Goal: Task Accomplishment & Management: Complete application form

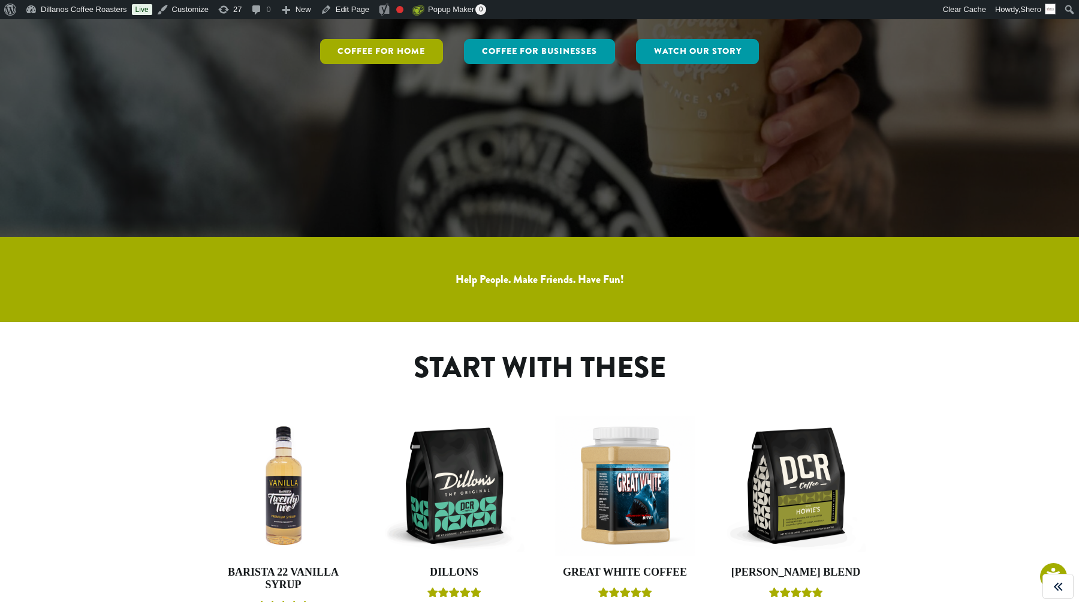
scroll to position [383, 0]
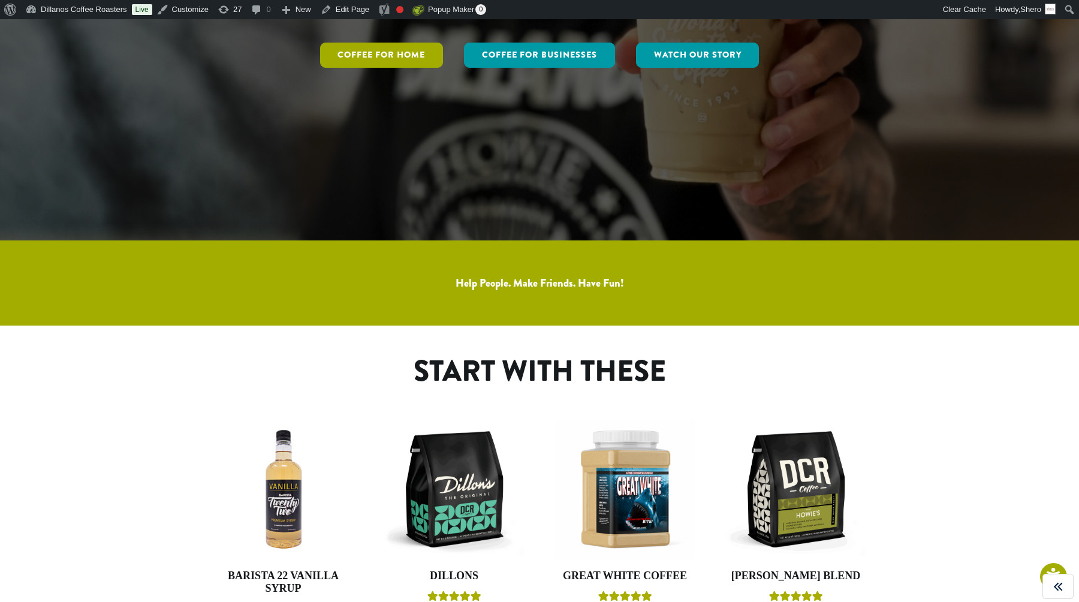
click at [393, 60] on link "Coffee for Home" at bounding box center [381, 55] width 123 height 25
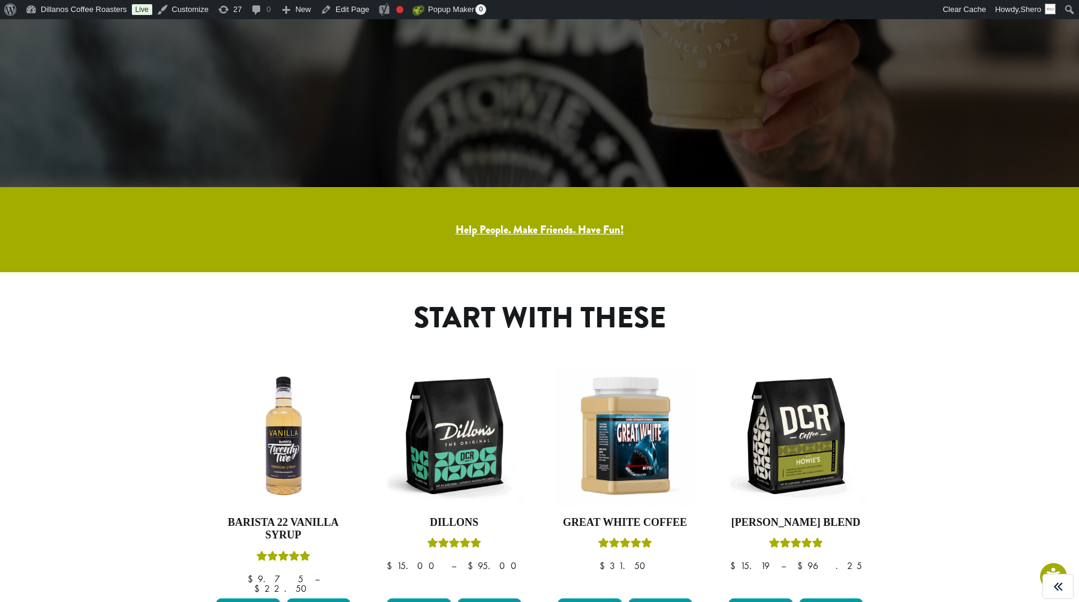
click at [529, 227] on link "Help People. Make Friends. Have Fun!" at bounding box center [539, 230] width 168 height 16
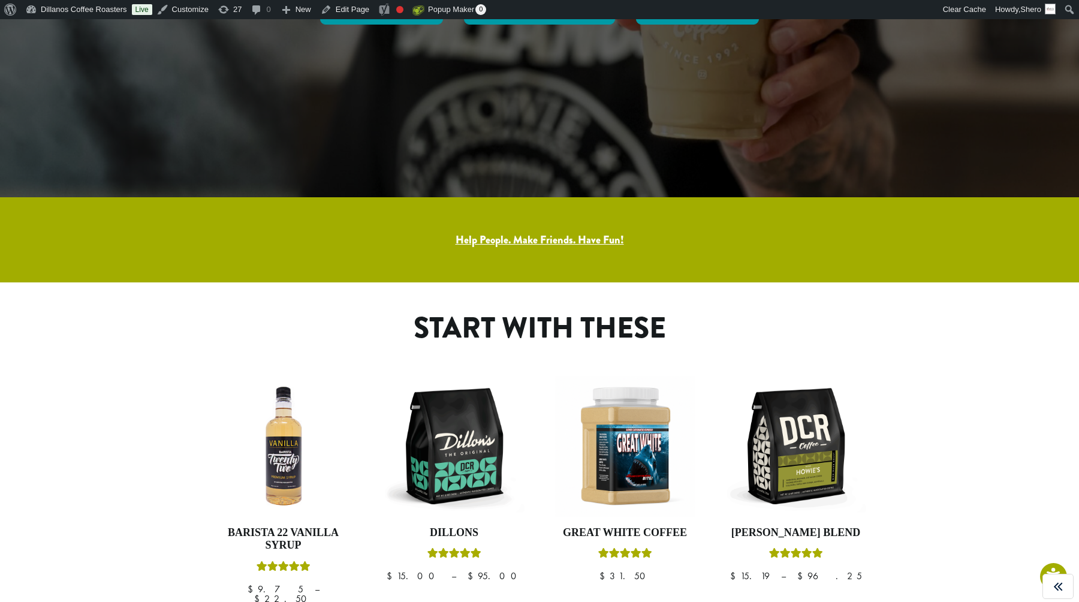
click at [516, 241] on link "Help People. Make Friends. Have Fun!" at bounding box center [539, 240] width 168 height 16
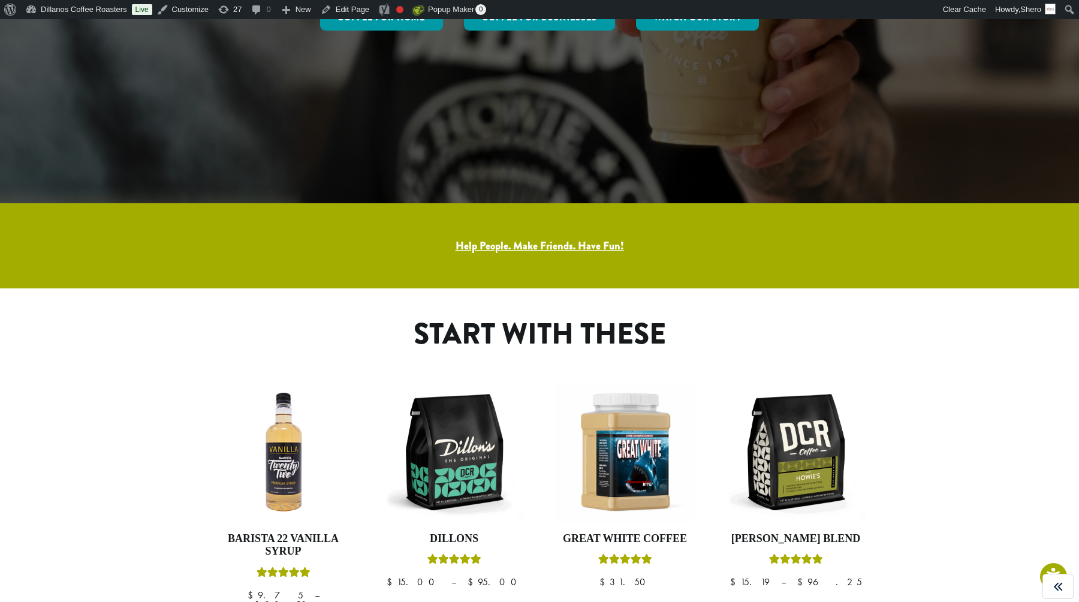
scroll to position [418, 0]
click at [513, 249] on link "Help People. Make Friends. Have Fun!" at bounding box center [539, 246] width 168 height 16
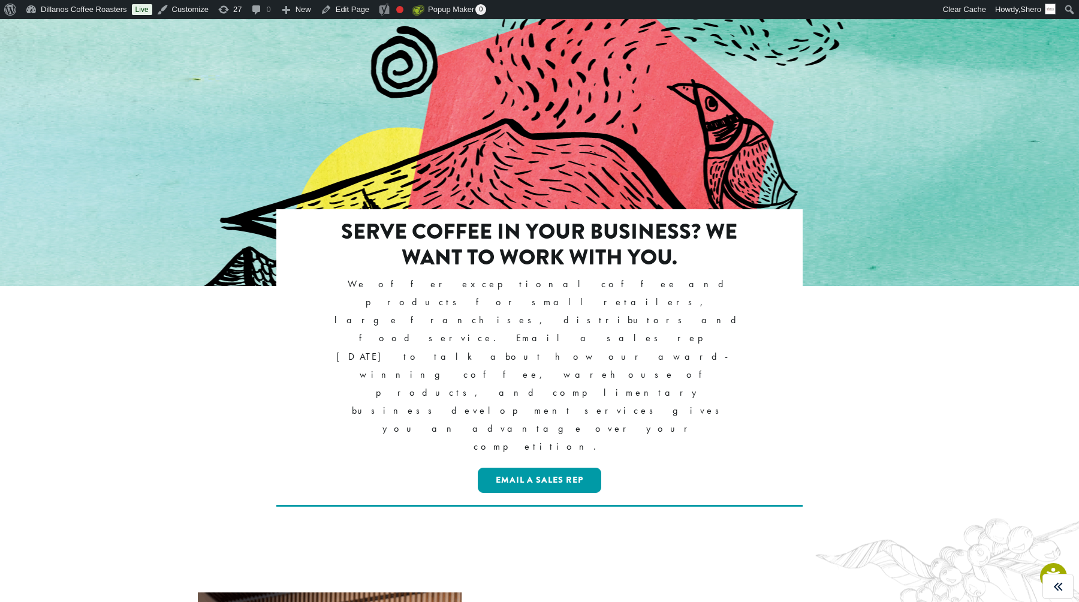
scroll to position [1164, 0]
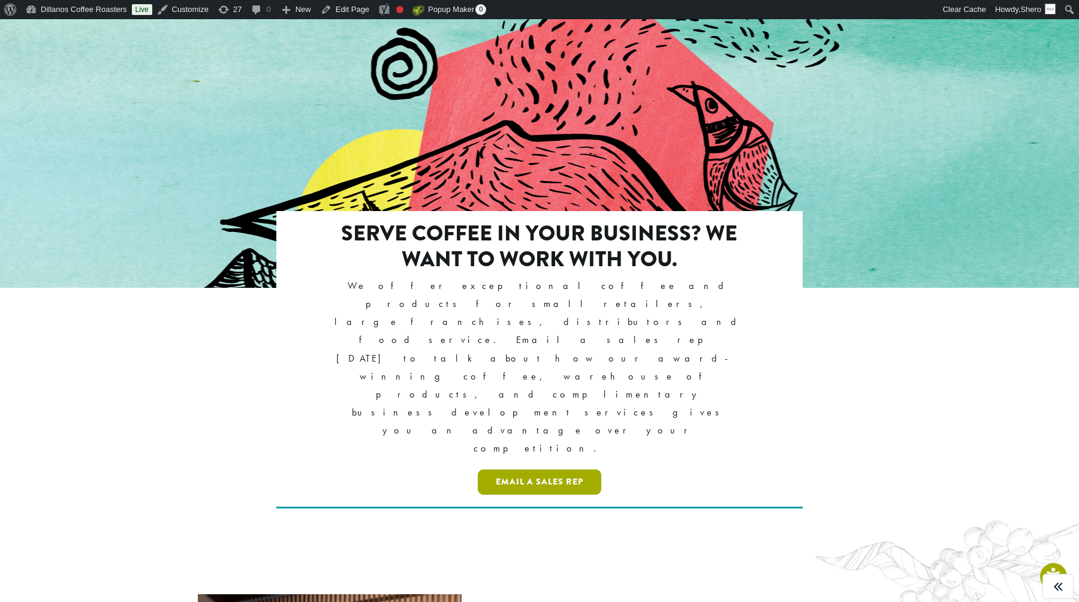
click at [540, 469] on link "Email a Sales Rep" at bounding box center [539, 481] width 123 height 25
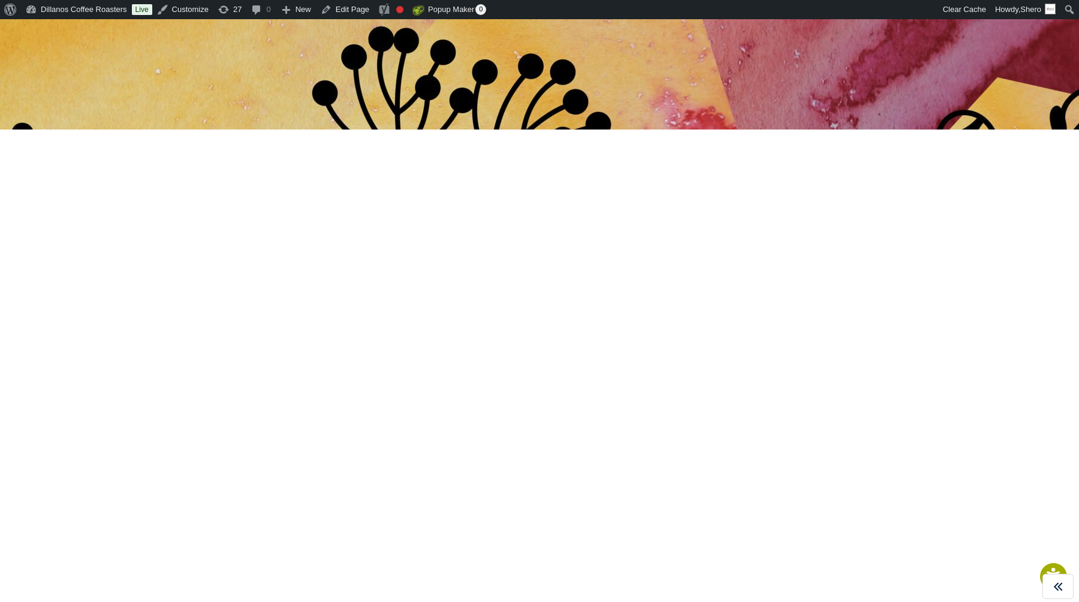
scroll to position [91, 0]
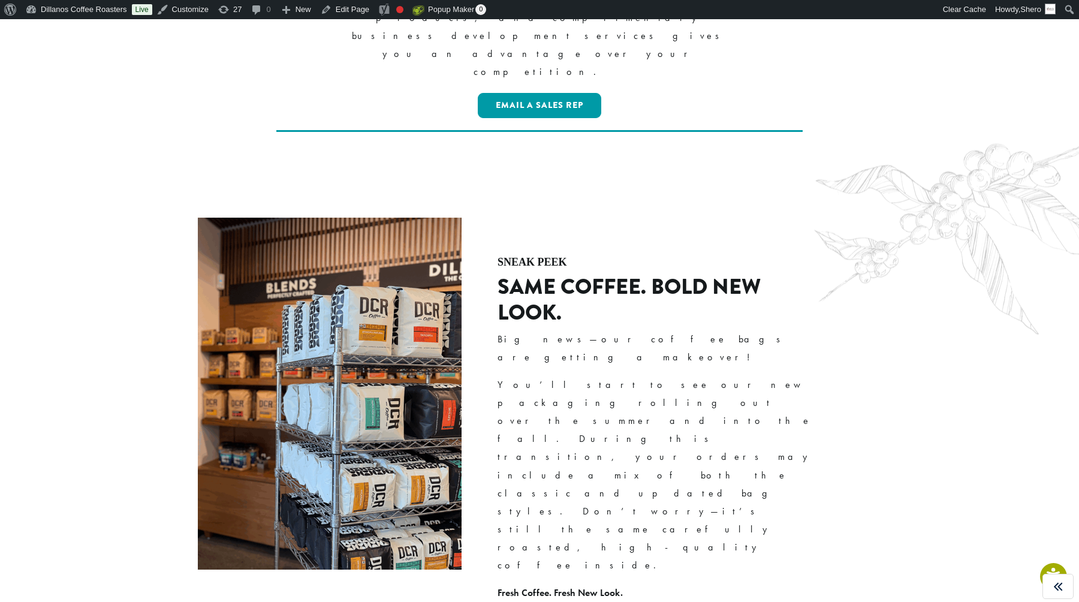
scroll to position [1535, 0]
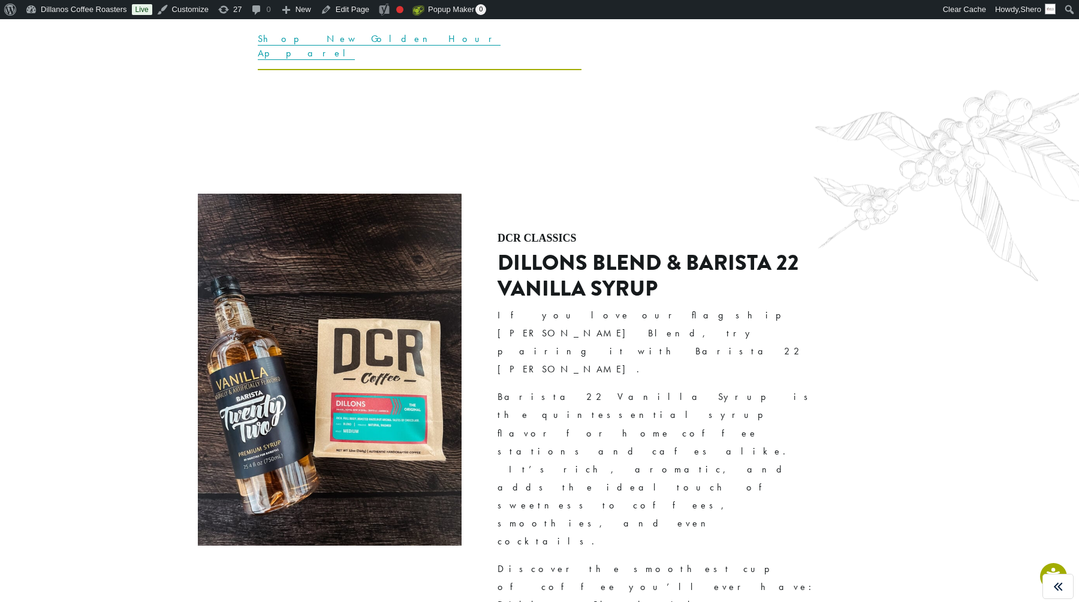
scroll to position [2683, 0]
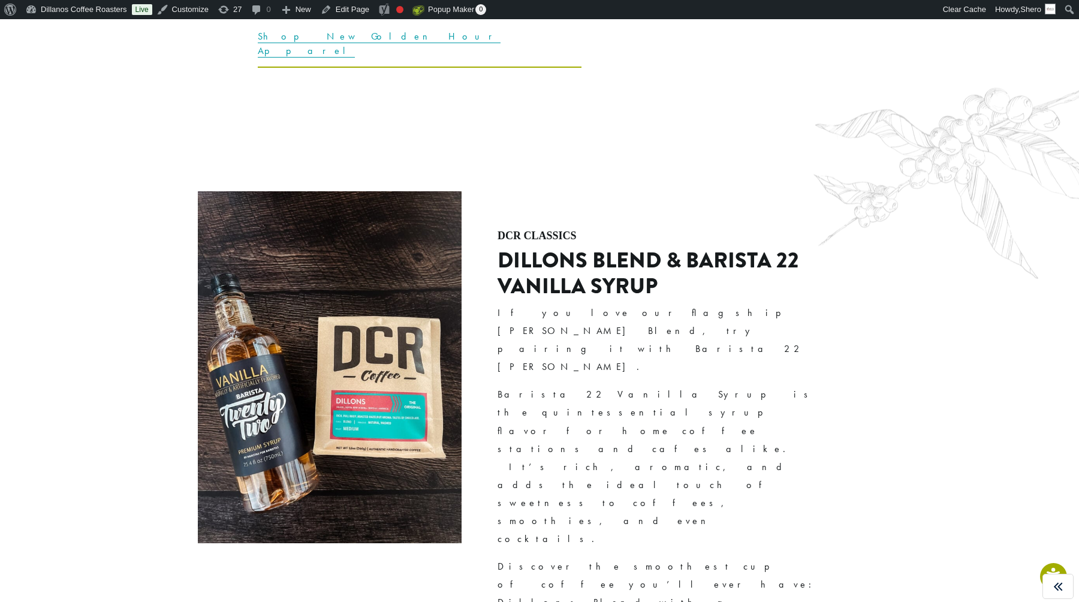
drag, startPoint x: 1045, startPoint y: 212, endPoint x: 1062, endPoint y: 207, distance: 17.9
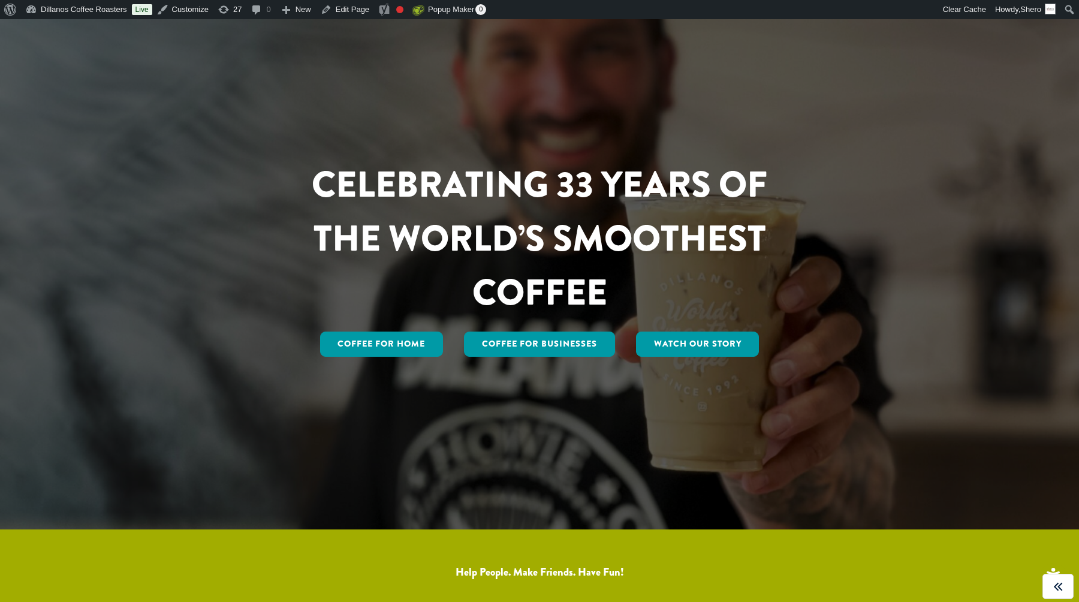
scroll to position [0, 0]
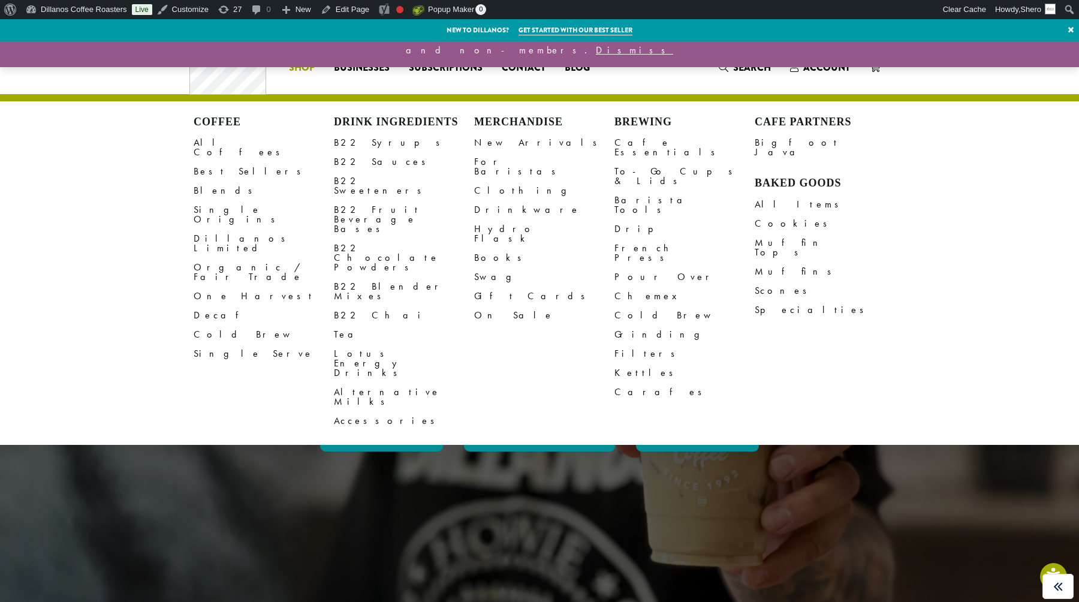
click at [301, 70] on span "Shop" at bounding box center [302, 68] width 26 height 15
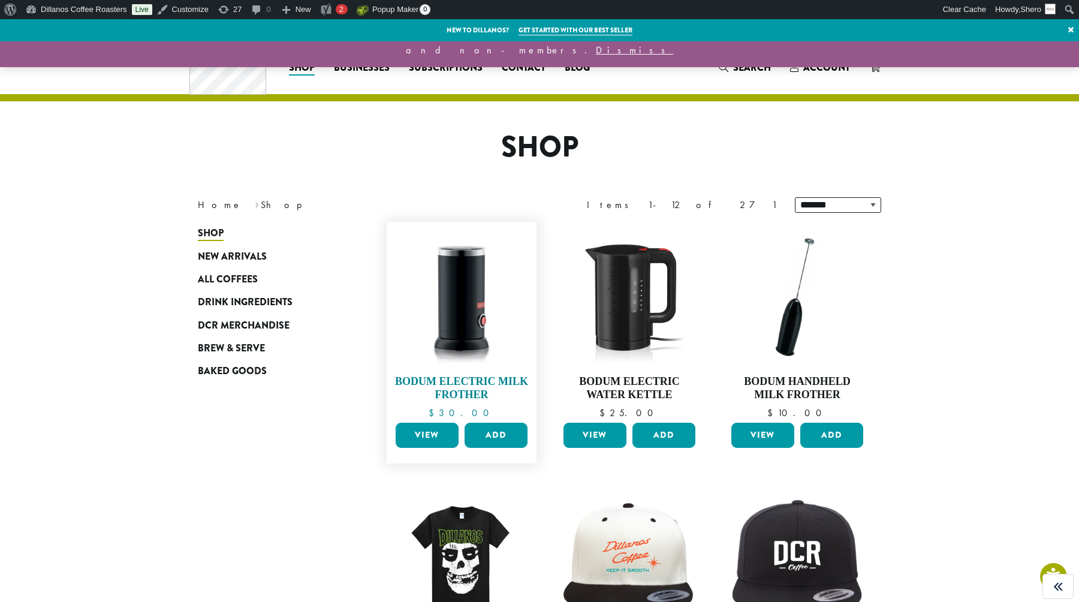
click at [468, 276] on img at bounding box center [461, 297] width 138 height 138
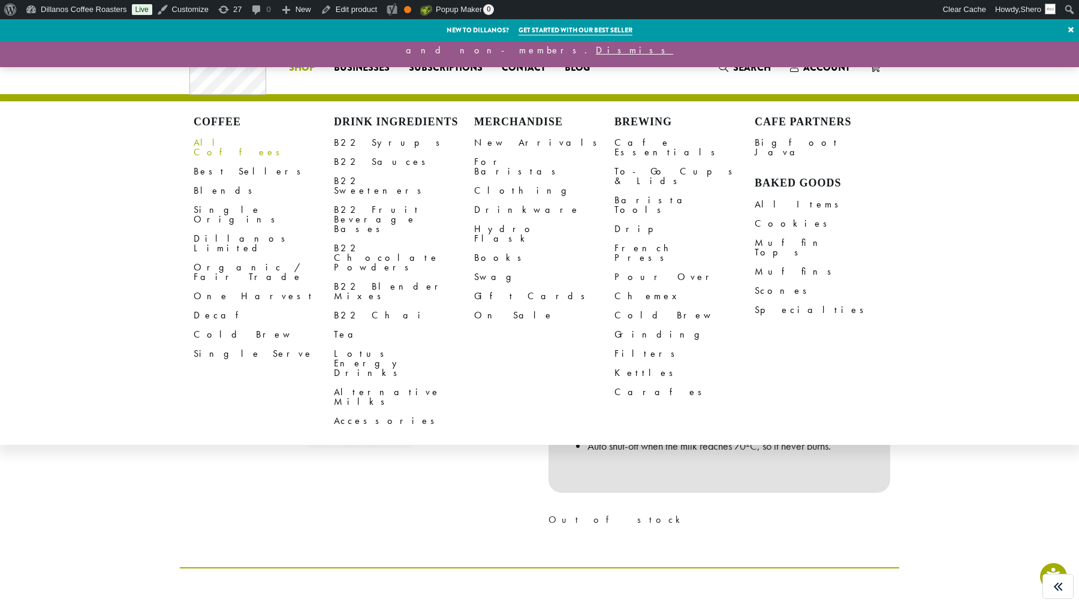
click at [209, 147] on link "All Coffees" at bounding box center [264, 147] width 140 height 29
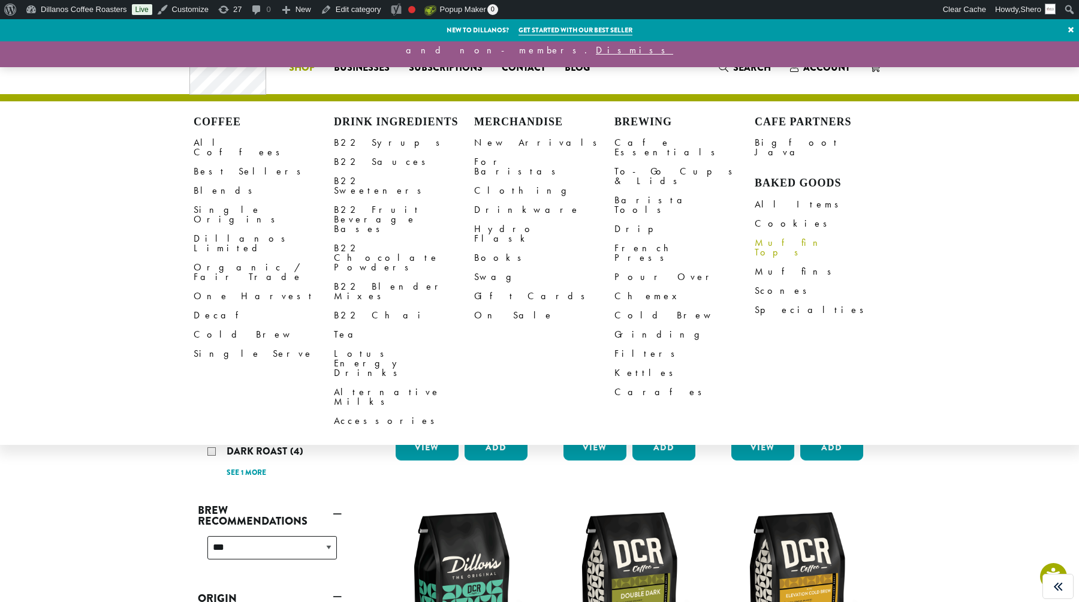
click at [777, 233] on link "Muffin Tops" at bounding box center [824, 247] width 140 height 29
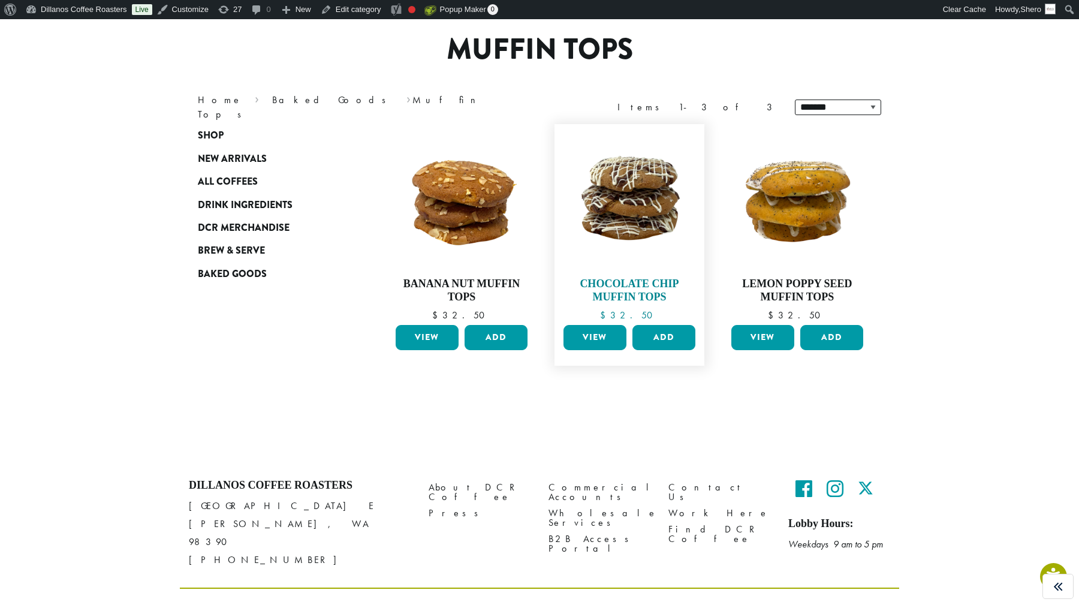
scroll to position [110, 0]
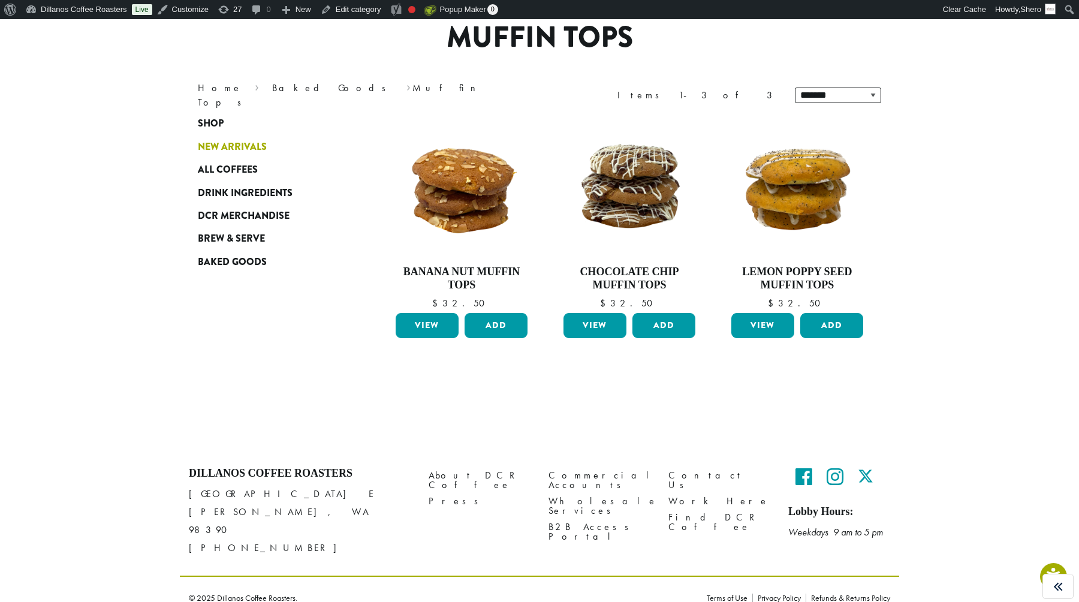
click at [250, 152] on span "New Arrivals" at bounding box center [232, 147] width 69 height 15
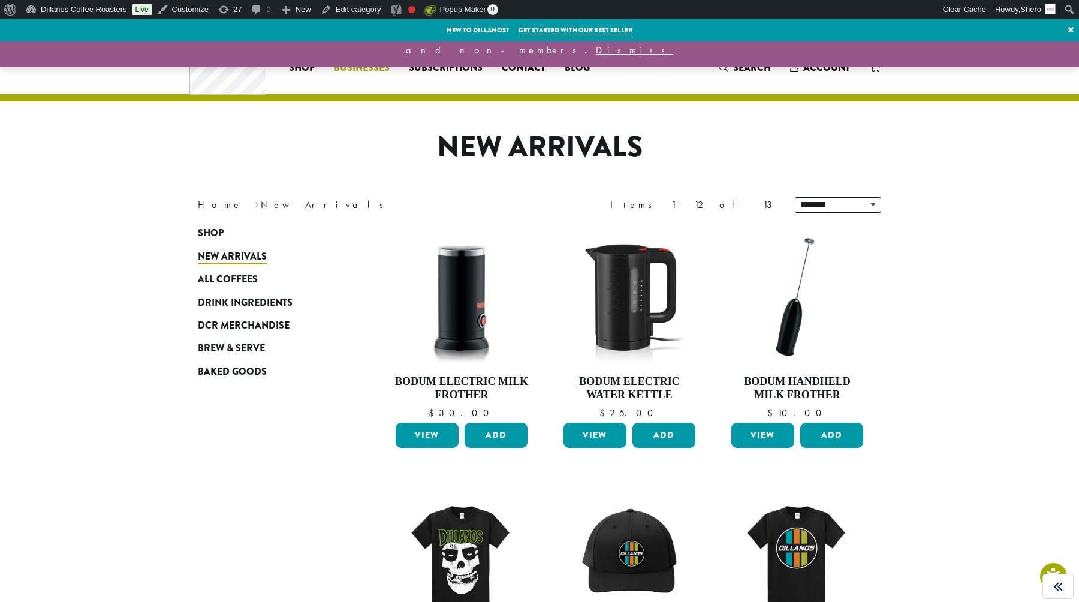
click at [376, 65] on span "Businesses" at bounding box center [362, 68] width 56 height 15
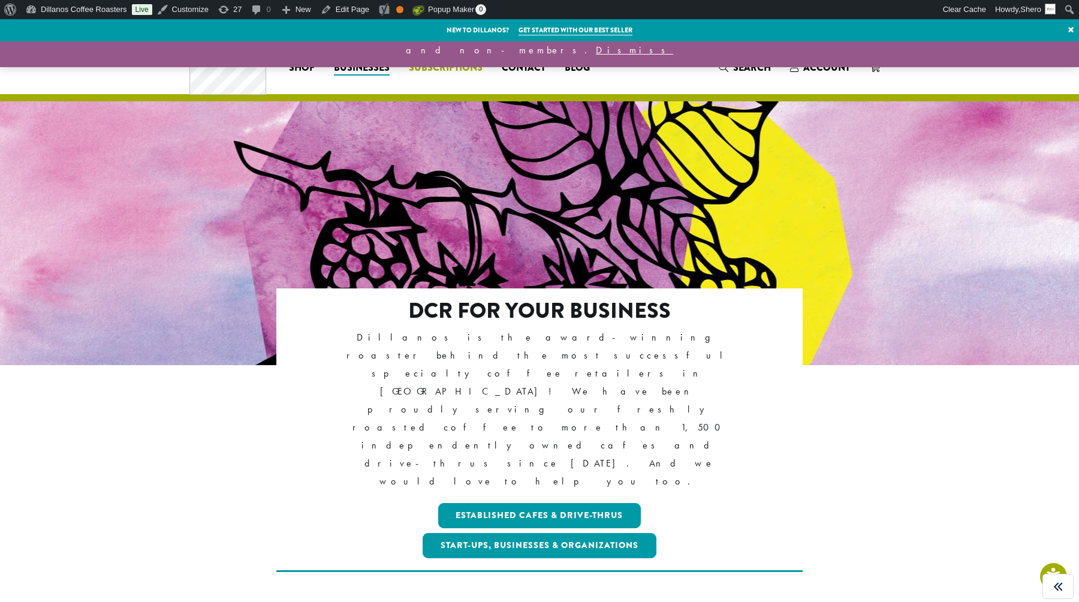
click at [445, 70] on span "Subscriptions" at bounding box center [446, 68] width 74 height 15
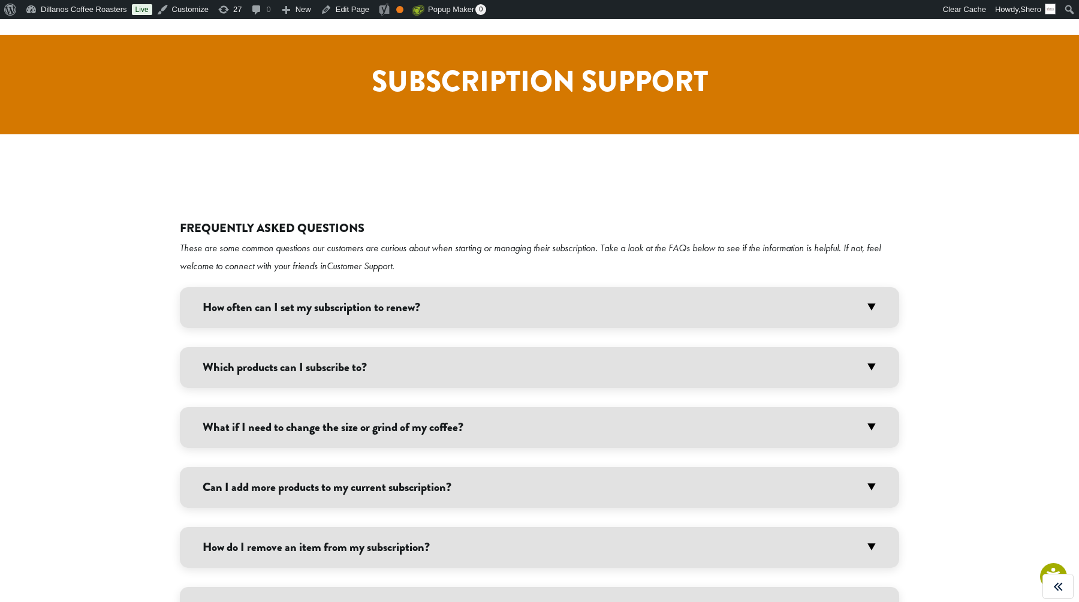
scroll to position [2372, 0]
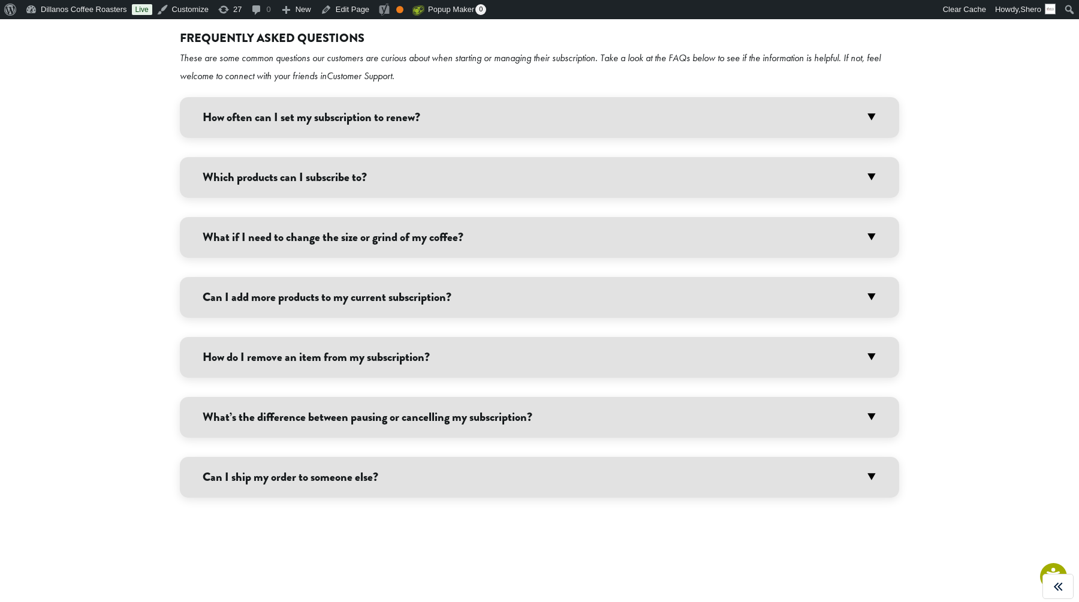
click at [482, 457] on h3 "Can I ship my order to someone else?" at bounding box center [539, 477] width 719 height 41
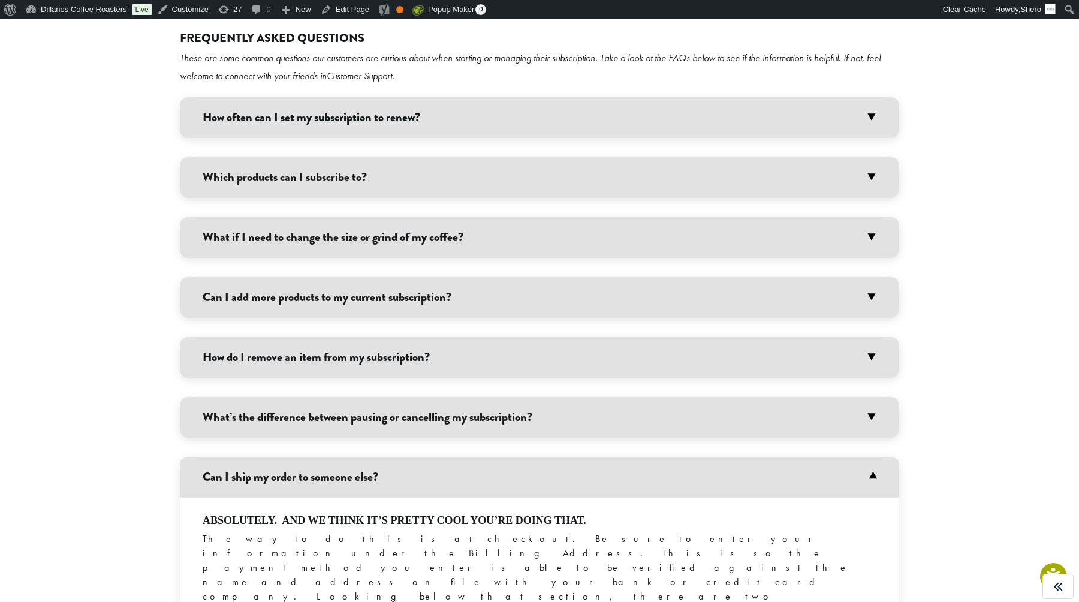
click at [482, 457] on h3 "Can I ship my order to someone else?" at bounding box center [539, 477] width 719 height 41
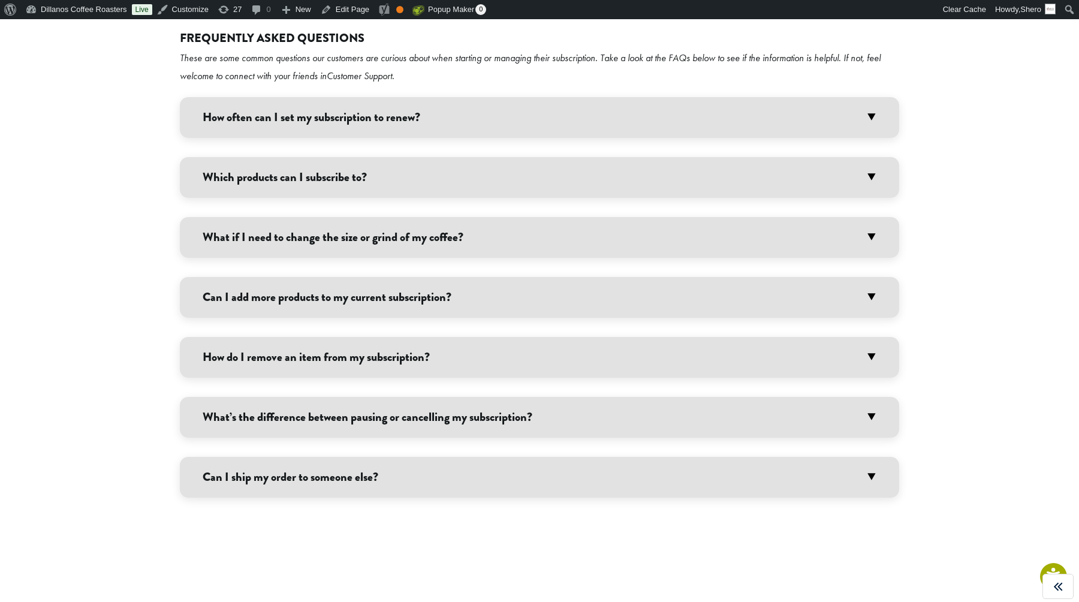
click at [474, 397] on h3 "What’s the difference between pausing or cancelling my subscription?" at bounding box center [539, 417] width 719 height 41
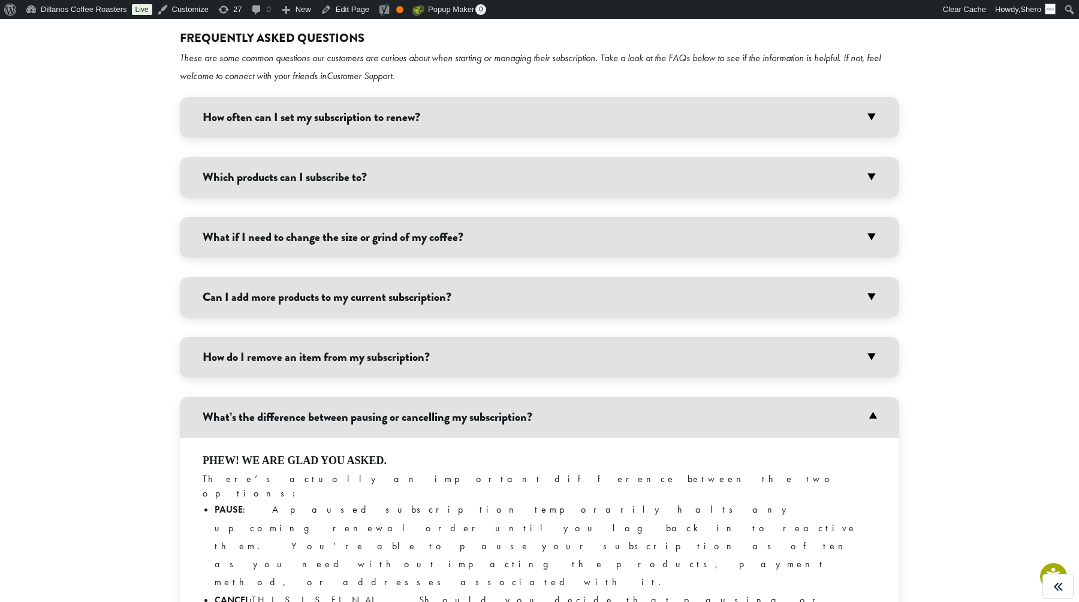
click at [474, 397] on h3 "What’s the difference between pausing or cancelling my subscription?" at bounding box center [539, 417] width 719 height 41
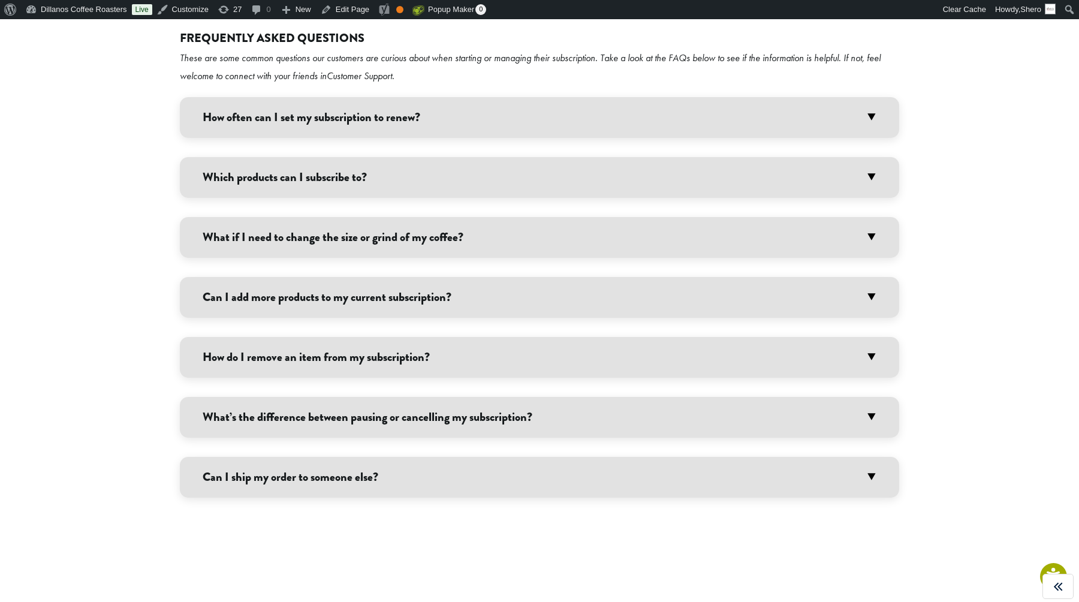
click at [475, 337] on h3 "How do I remove an item from my subscription?" at bounding box center [539, 357] width 719 height 41
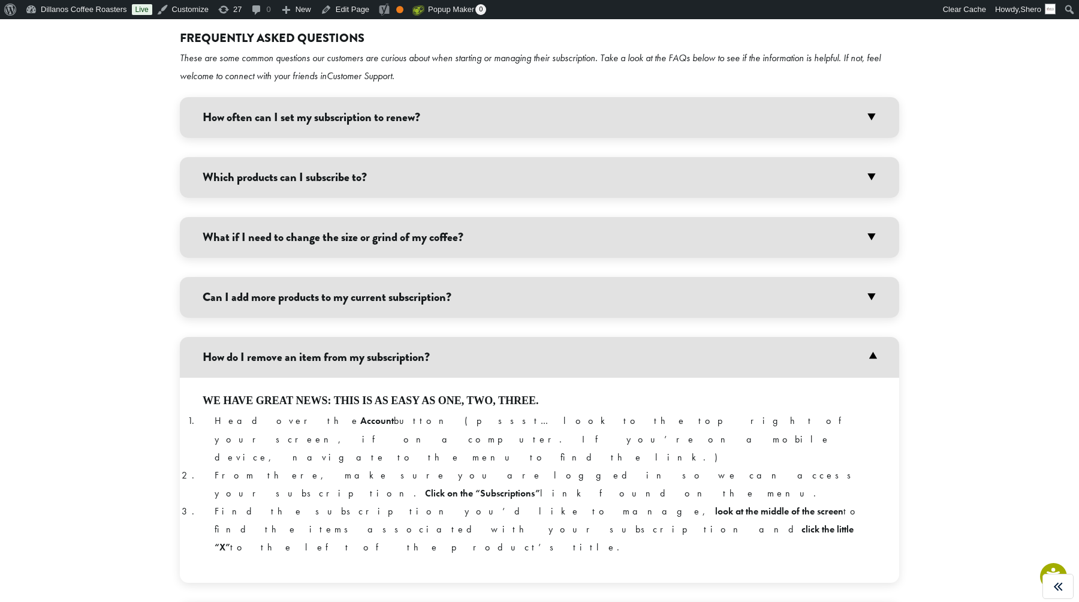
click at [475, 337] on h3 "How do I remove an item from my subscription?" at bounding box center [539, 357] width 719 height 41
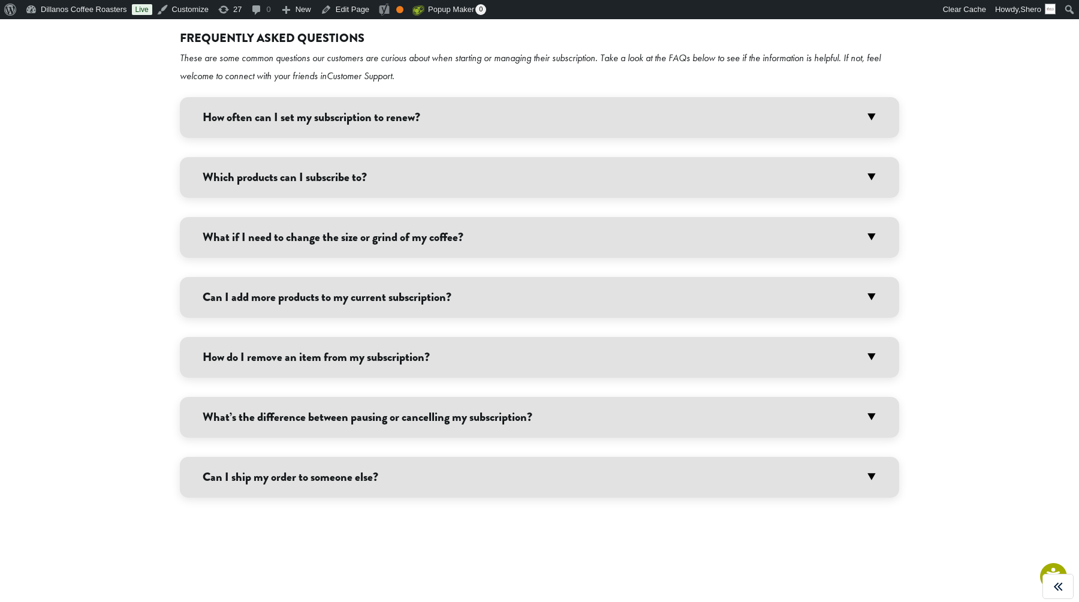
click at [478, 277] on h3 "Can I add more products to my current subscription?" at bounding box center [539, 297] width 719 height 41
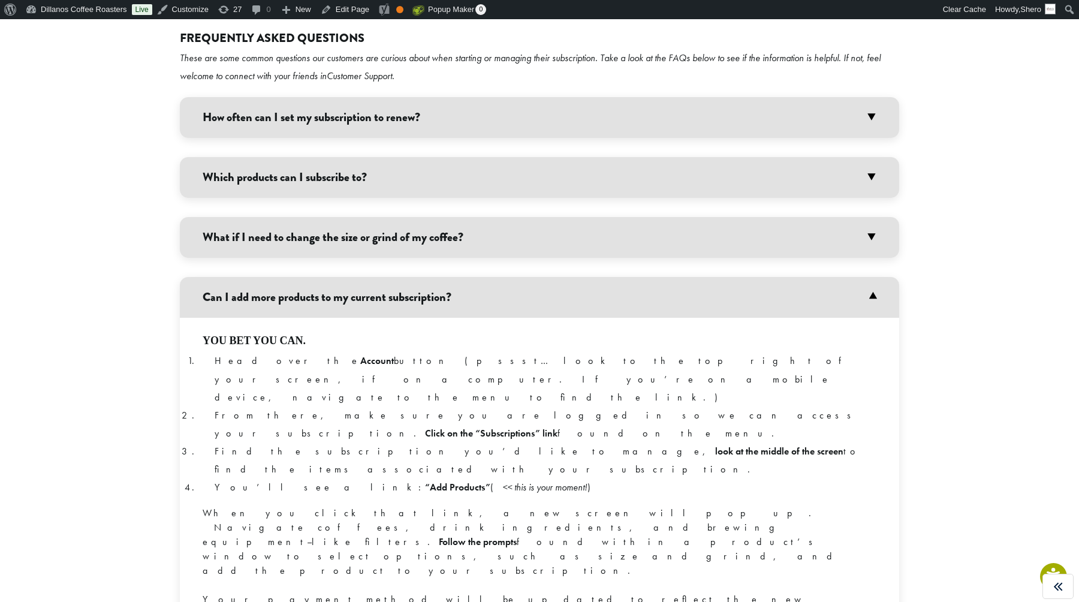
click at [478, 277] on h3 "Can I add more products to my current subscription?" at bounding box center [539, 297] width 719 height 41
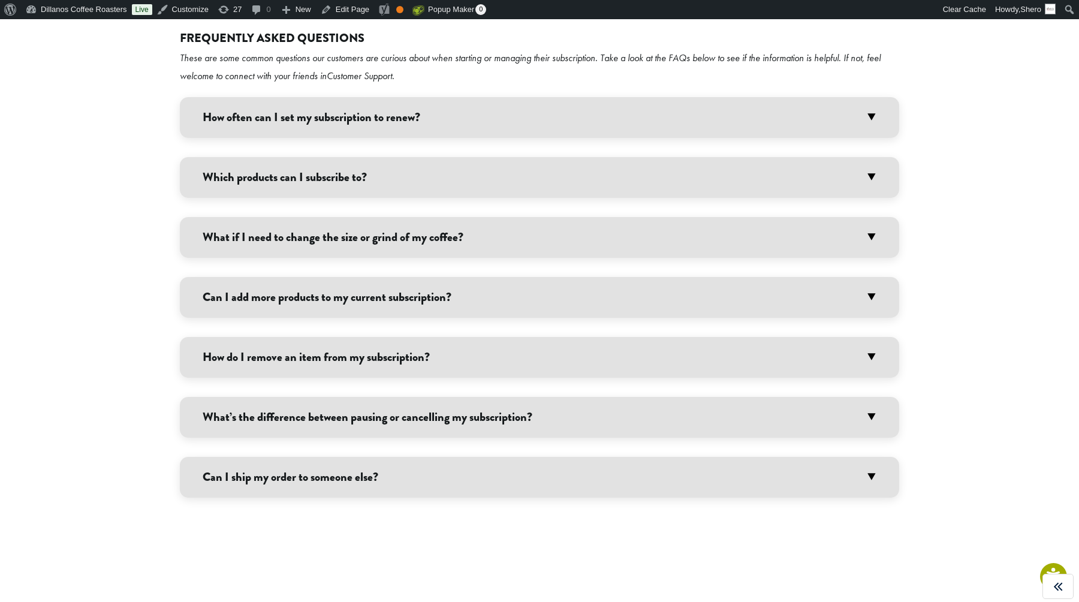
click at [536, 217] on h3 "What if I need to change the size or grind of my coffee?" at bounding box center [539, 237] width 719 height 41
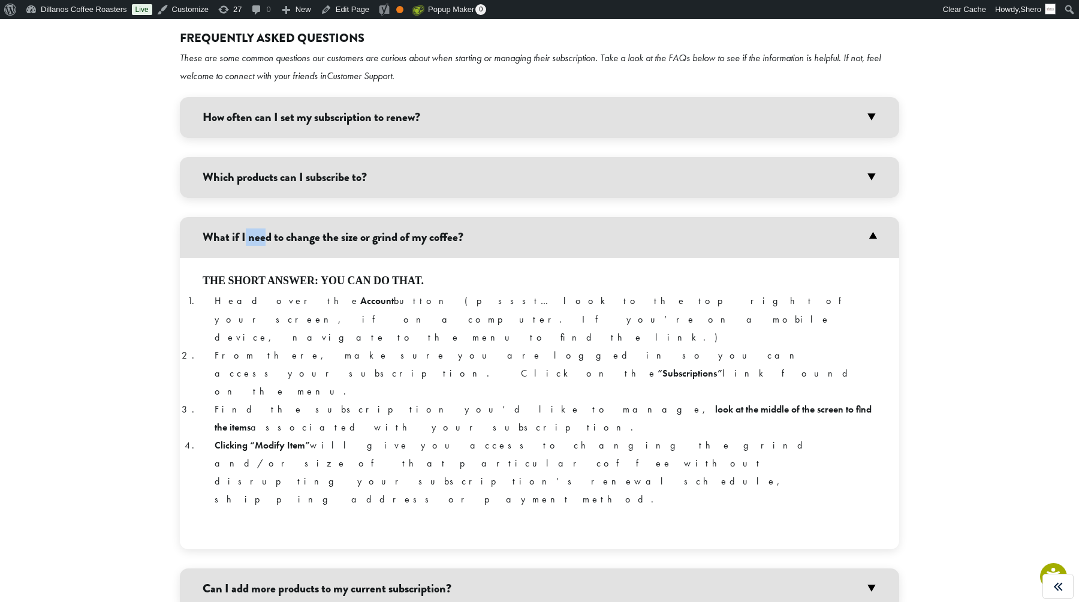
click at [536, 217] on h3 "What if I need to change the size or grind of my coffee?" at bounding box center [539, 237] width 719 height 41
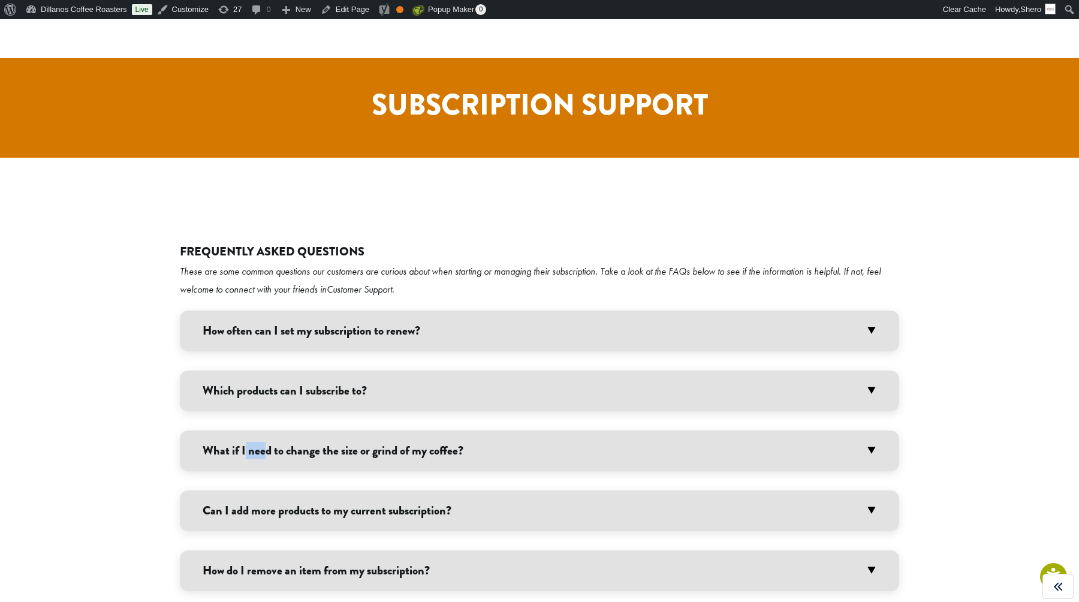
scroll to position [2154, 0]
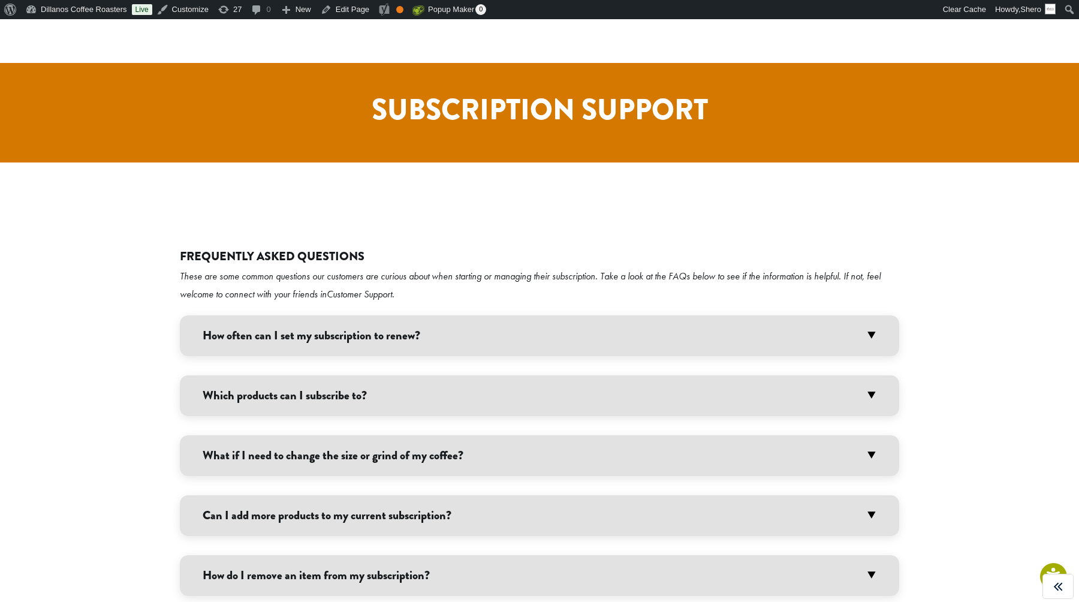
click at [433, 315] on h3 "How often can I set my subscription to renew?" at bounding box center [539, 335] width 719 height 41
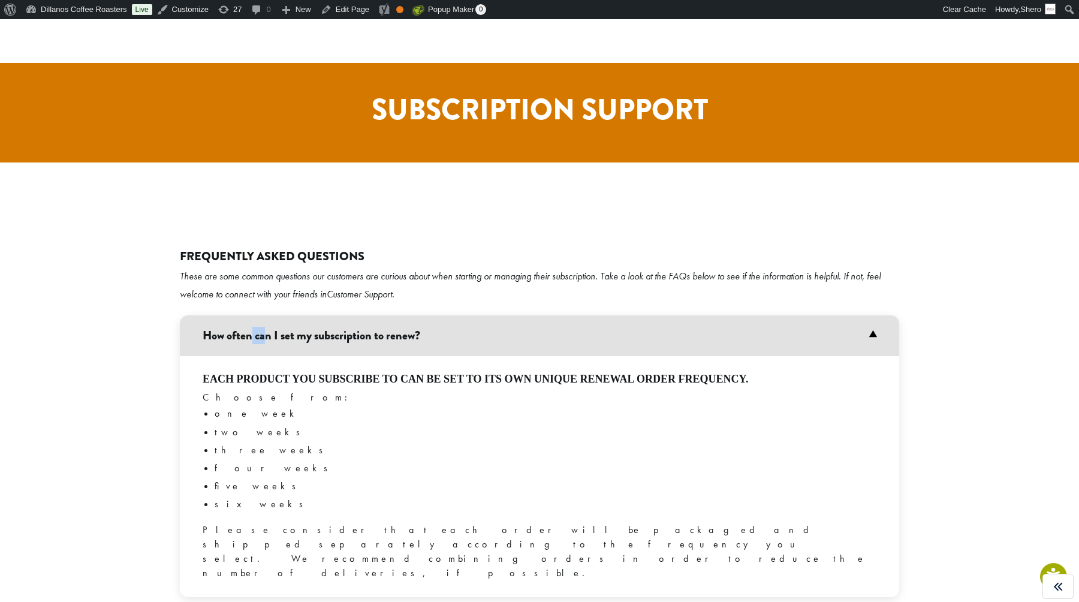
click at [433, 315] on h3 "How often can I set my subscription to renew?" at bounding box center [539, 335] width 719 height 41
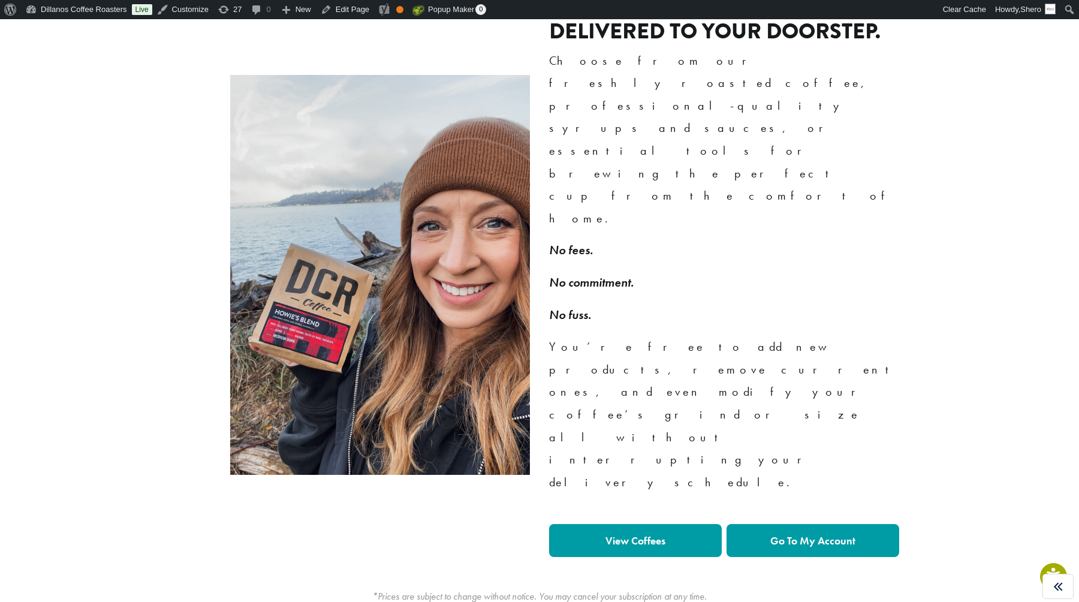
scroll to position [0, 0]
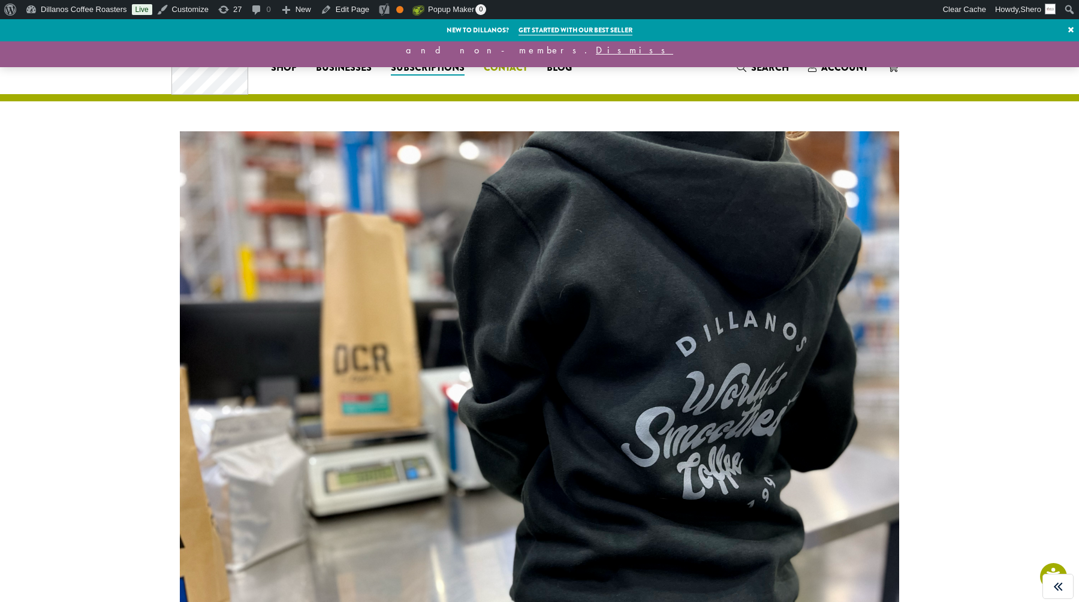
click at [485, 68] on span "Contact" at bounding box center [506, 68] width 44 height 15
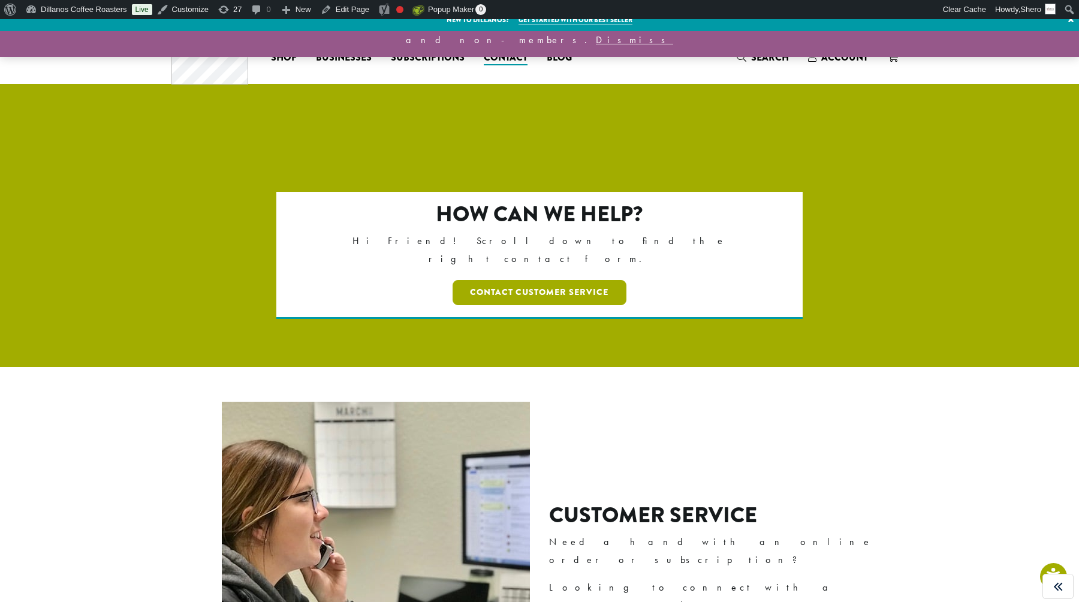
click at [545, 280] on link "Contact Customer Service" at bounding box center [539, 292] width 174 height 25
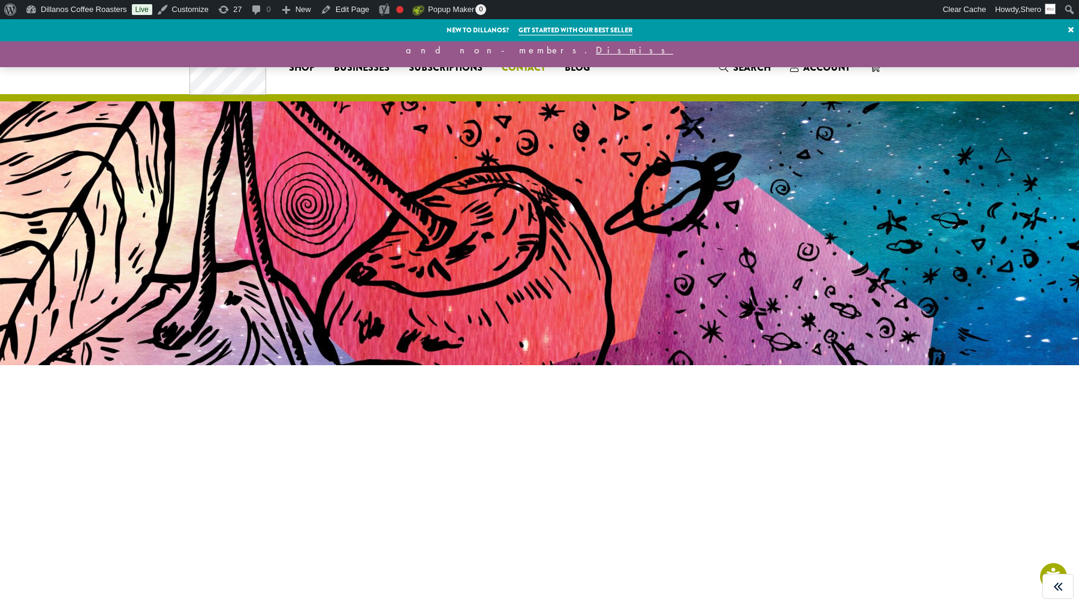
click at [508, 61] on span "Contact" at bounding box center [524, 68] width 44 height 15
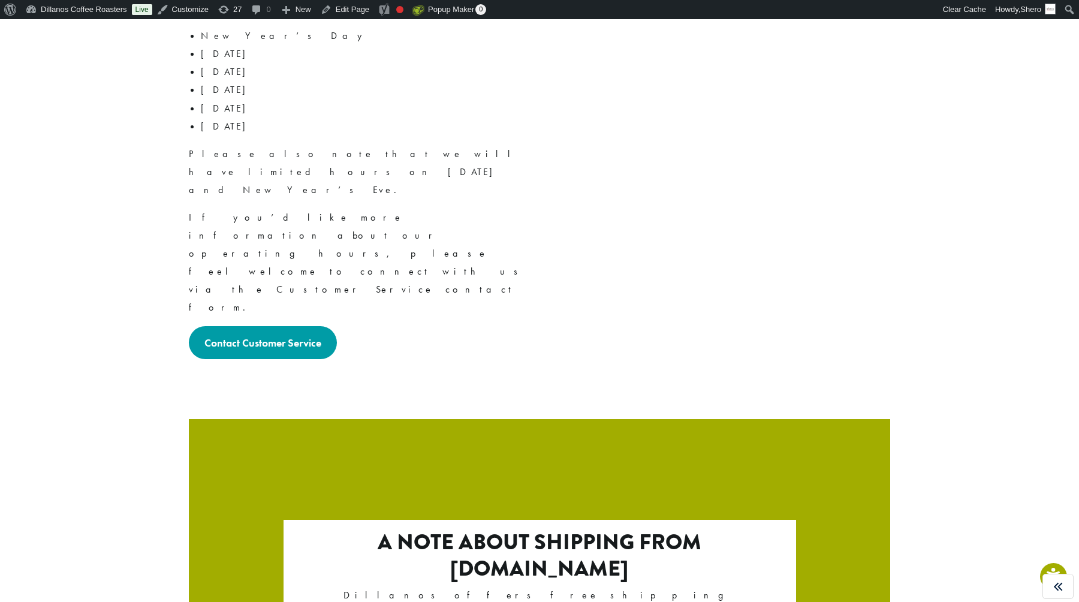
scroll to position [1738, 0]
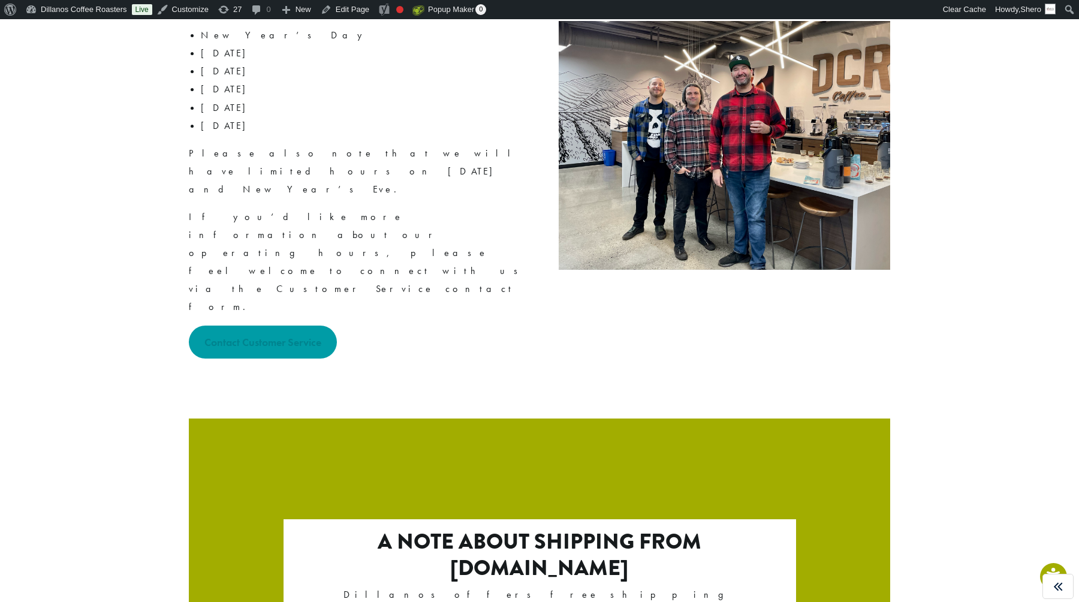
click at [288, 325] on link "Contact Customer Service" at bounding box center [263, 341] width 148 height 33
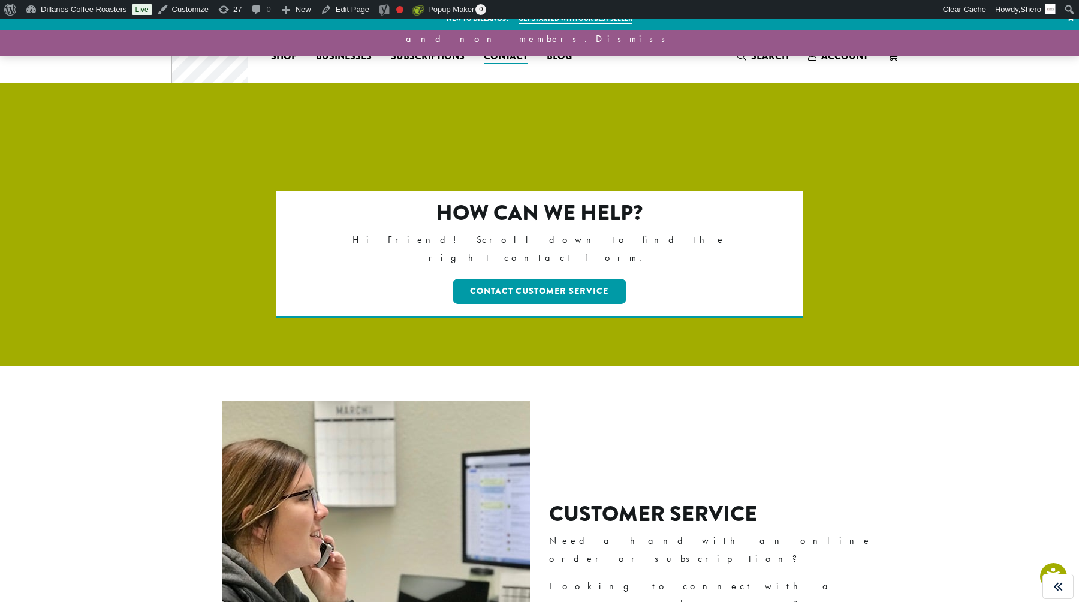
scroll to position [0, 0]
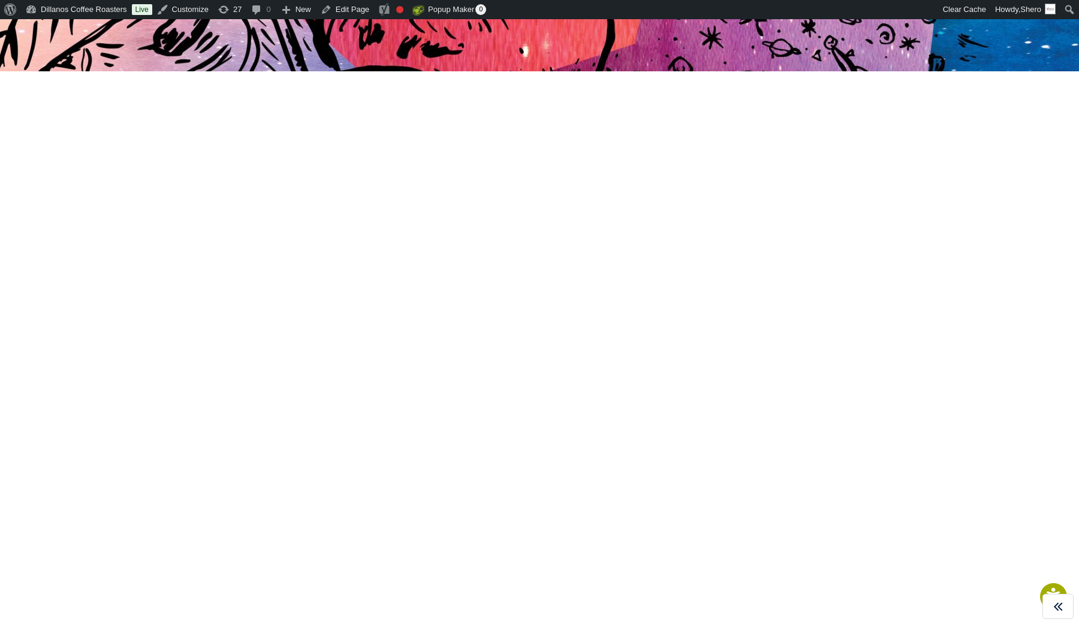
scroll to position [291, 0]
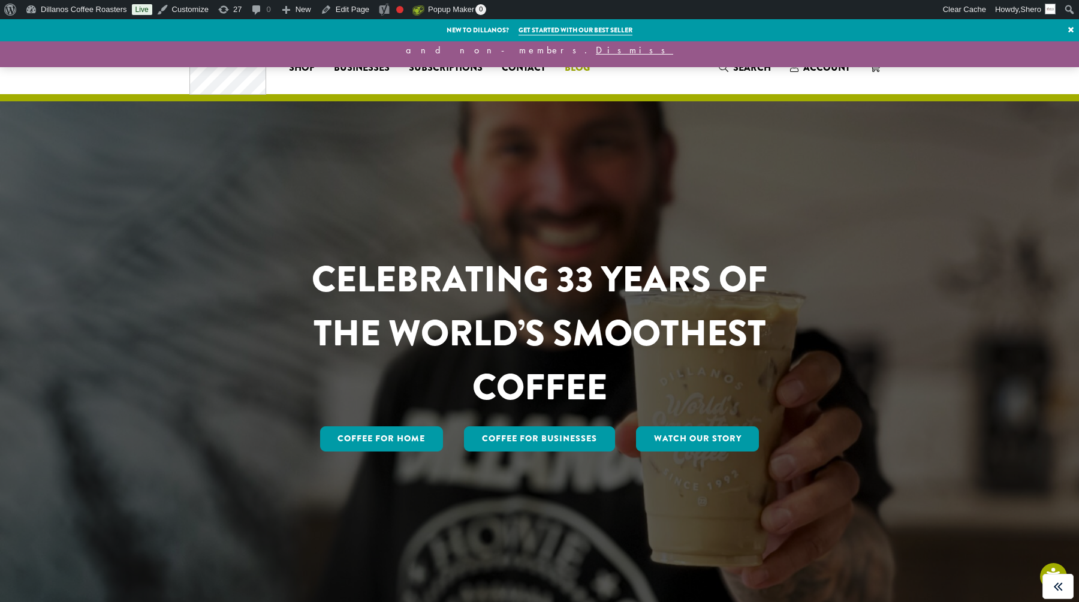
click at [586, 67] on span "Blog" at bounding box center [576, 68] width 25 height 15
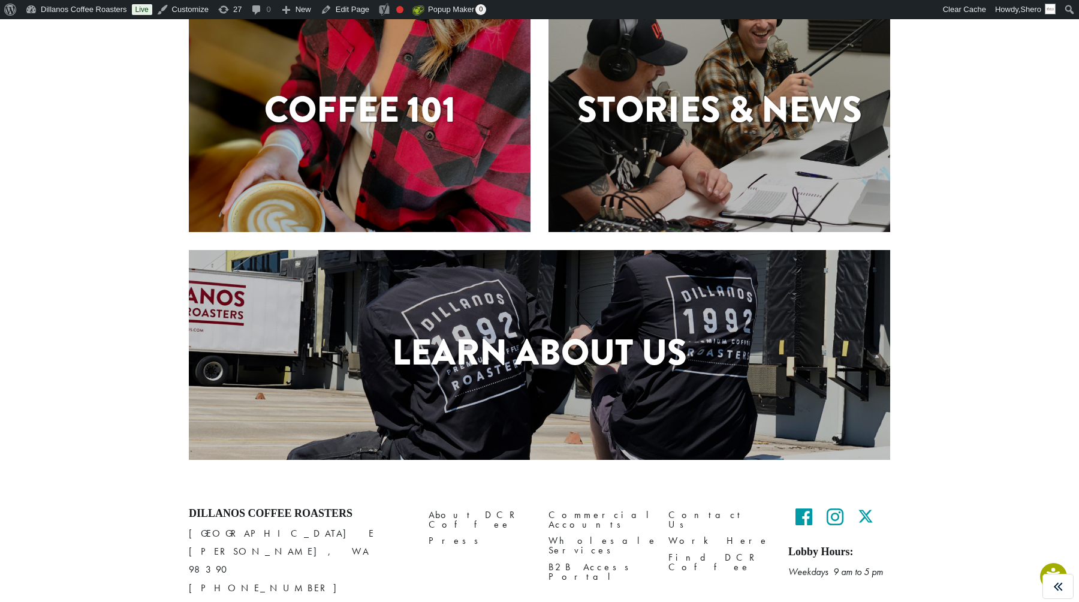
scroll to position [405, 0]
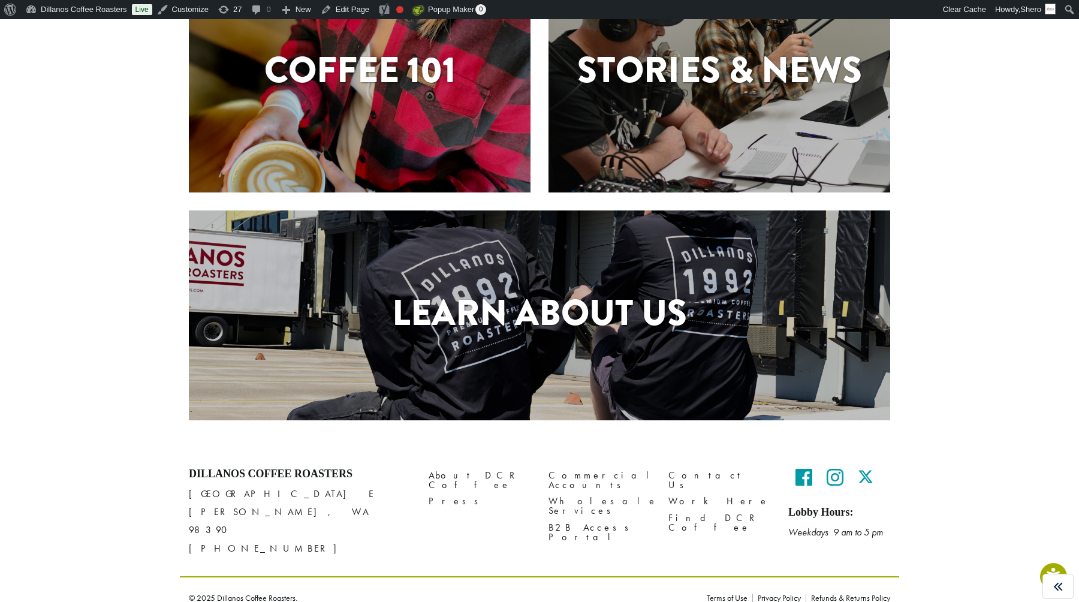
click at [411, 115] on div "Coffee 101" at bounding box center [360, 73] width 342 height 240
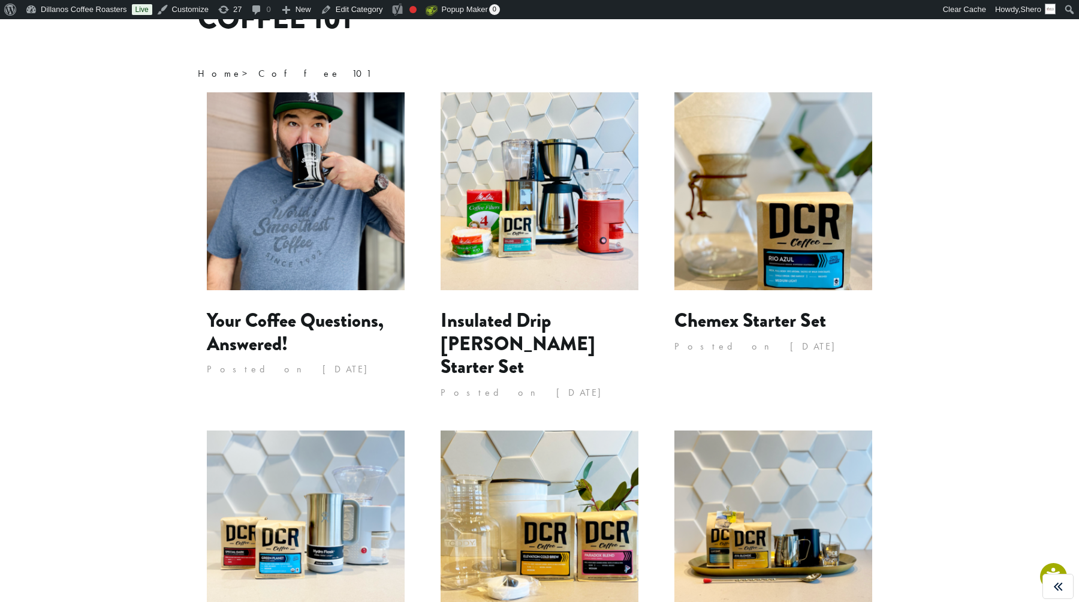
scroll to position [129, 0]
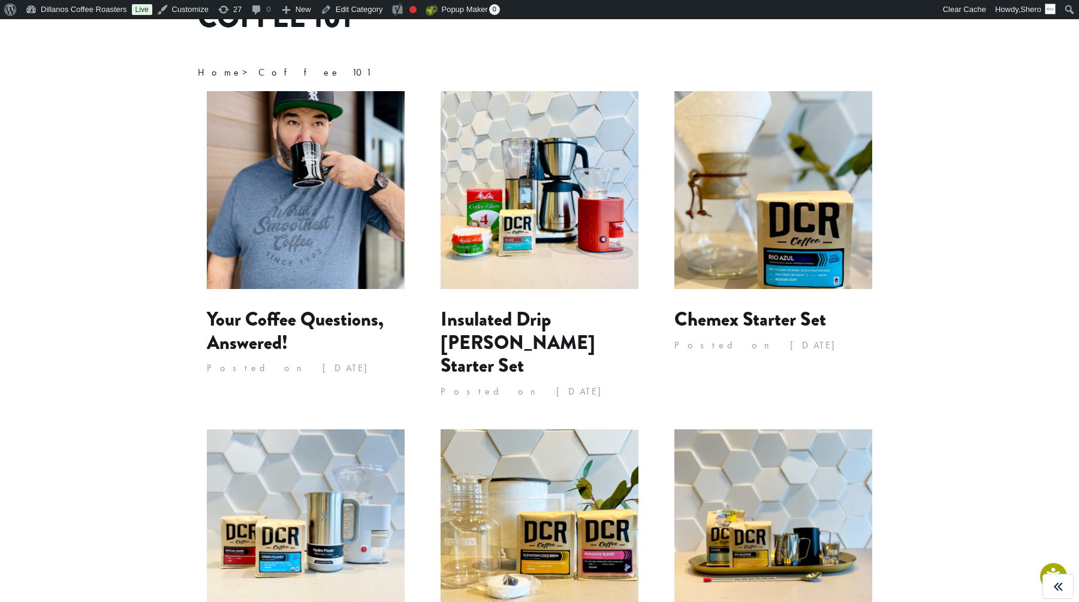
click at [303, 225] on img at bounding box center [306, 190] width 198 height 198
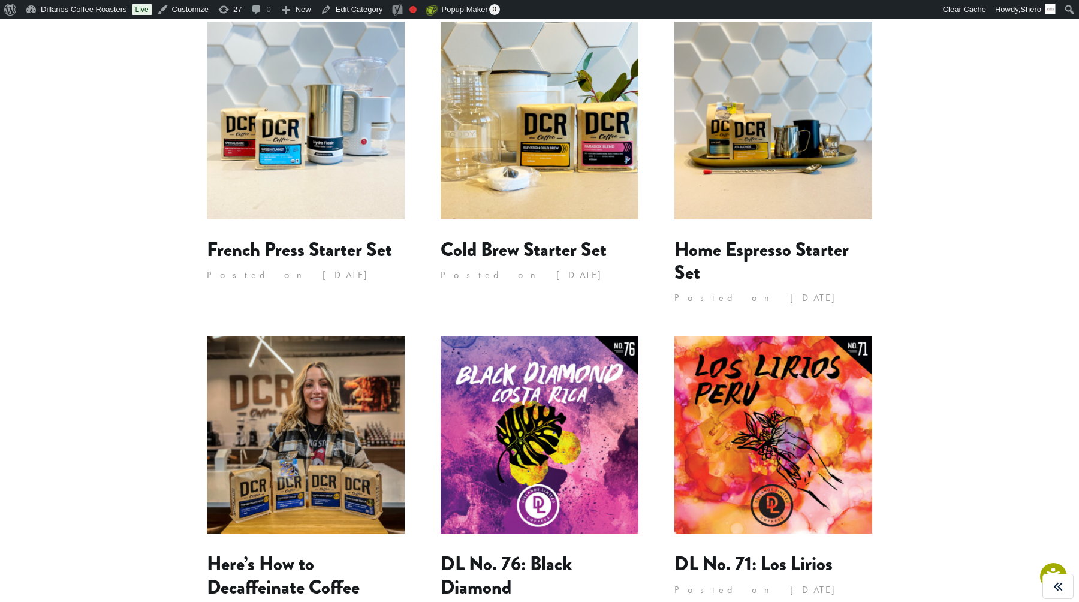
scroll to position [1069, 0]
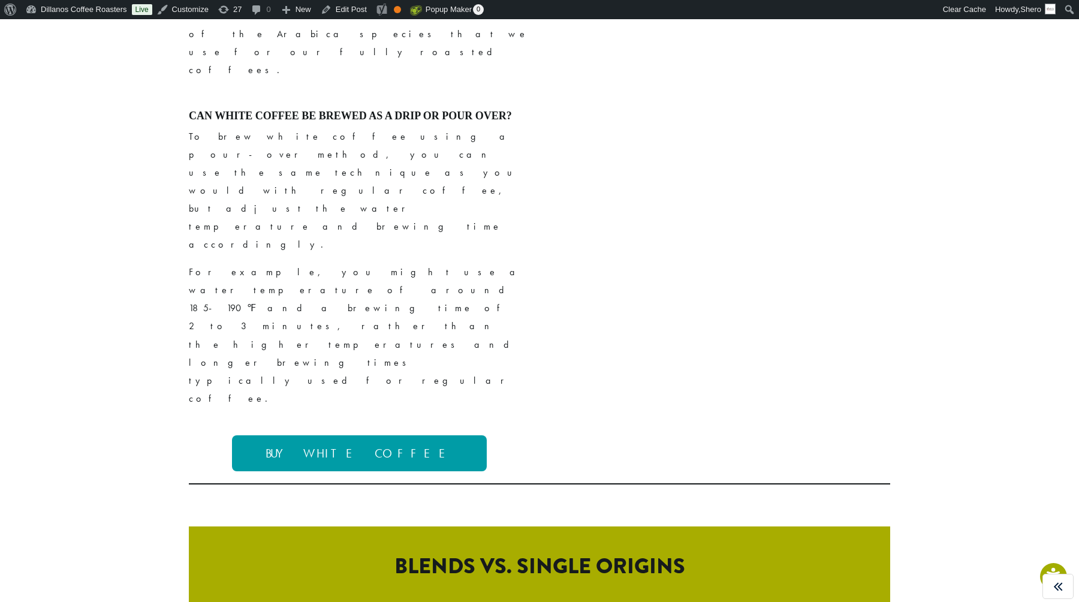
scroll to position [4702, 0]
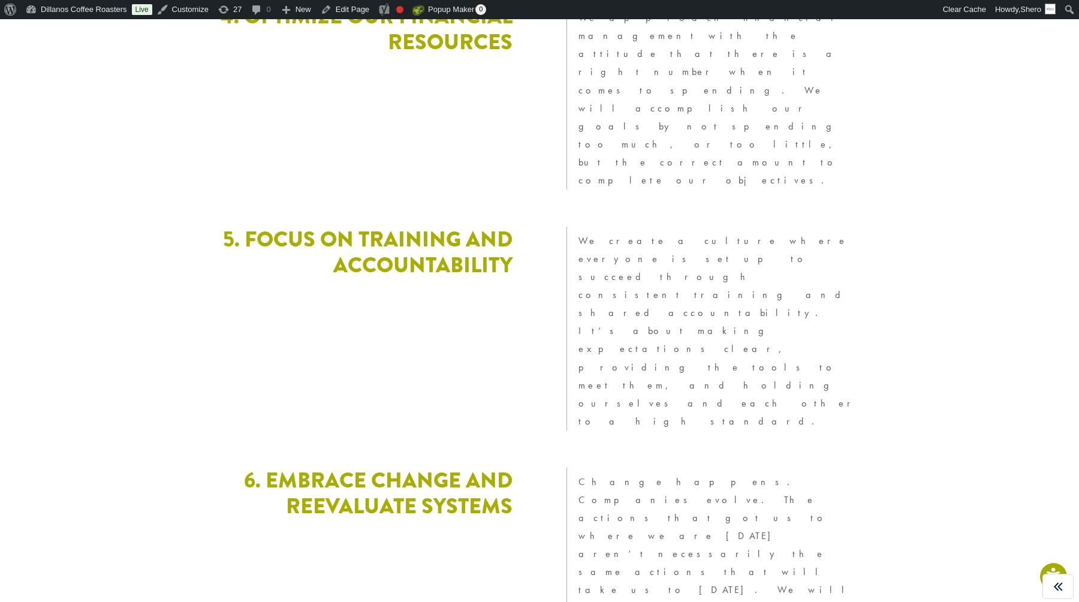
scroll to position [3222, 0]
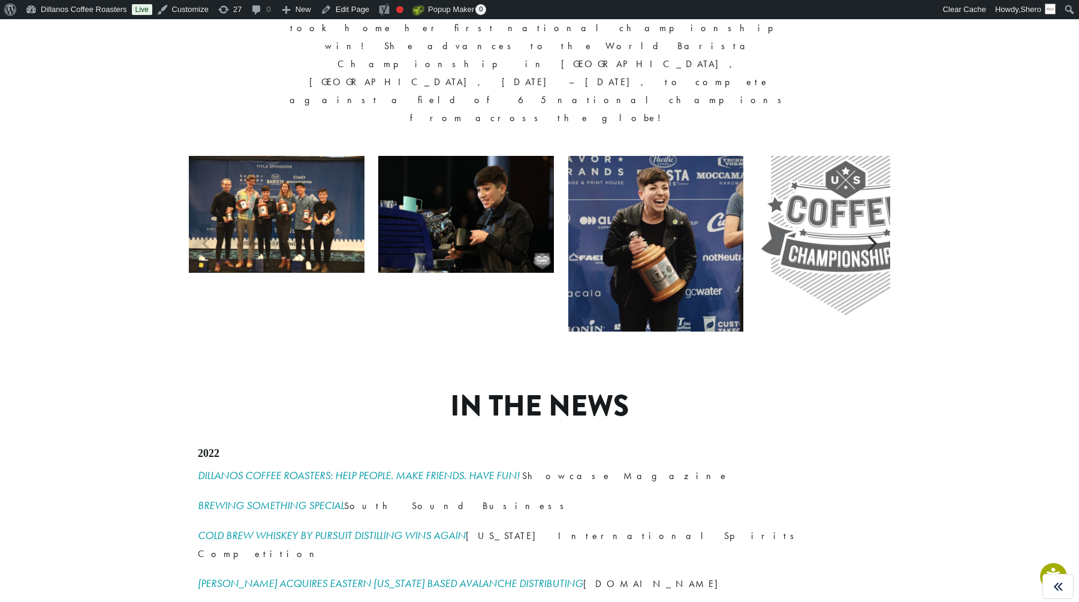
scroll to position [1555, 0]
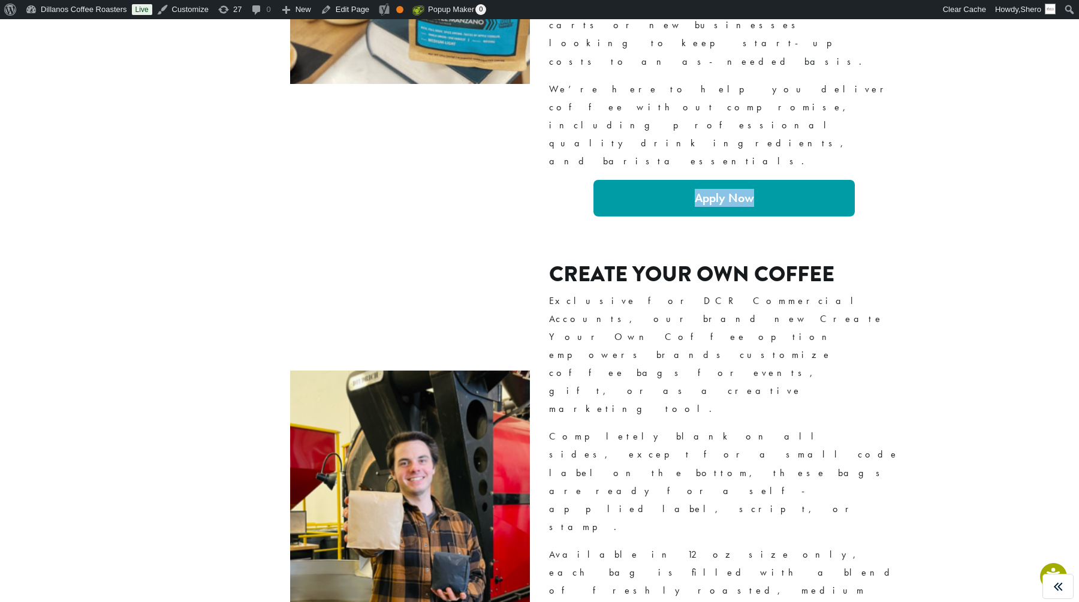
scroll to position [1821, 0]
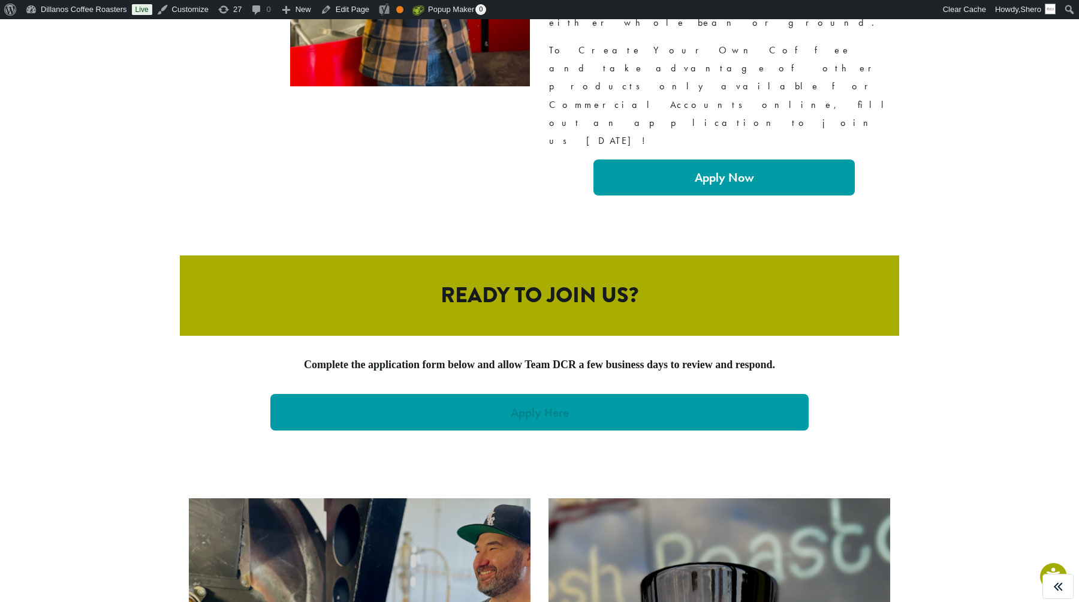
scroll to position [2481, 0]
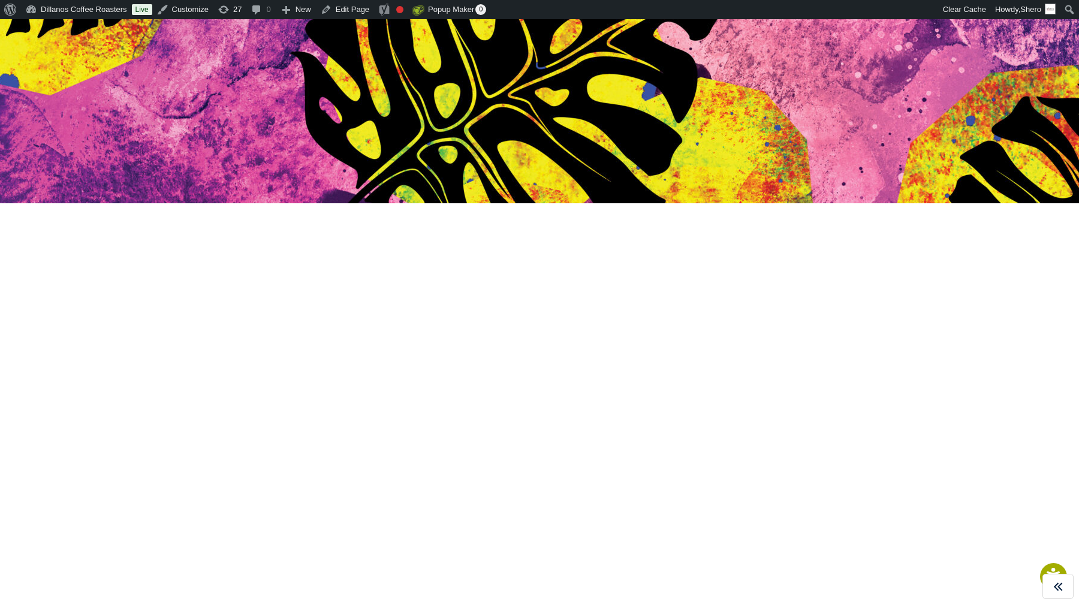
scroll to position [605, 0]
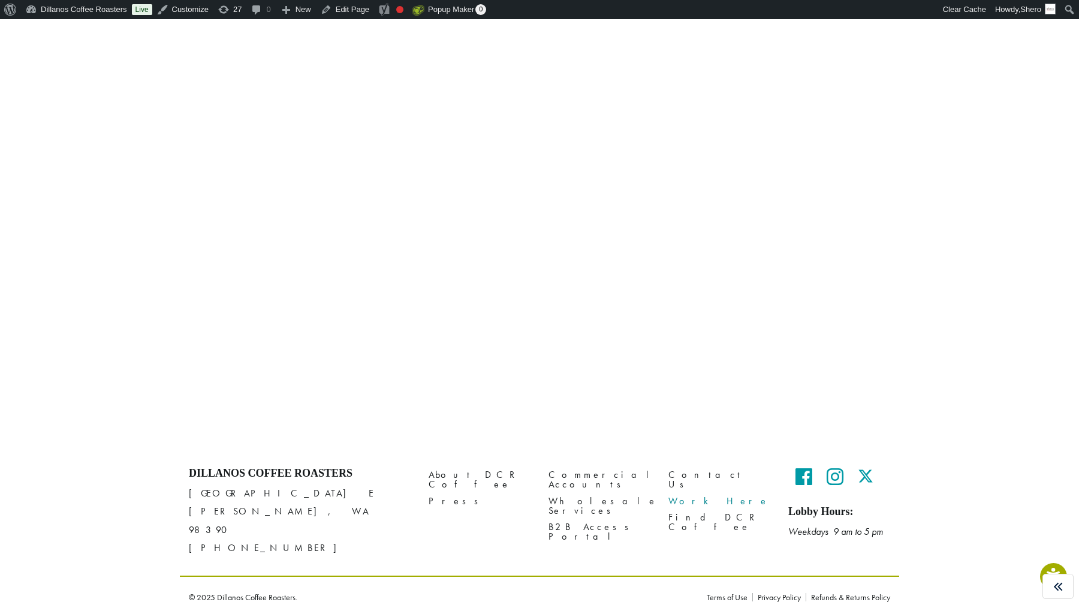
click at [681, 493] on link "Work Here" at bounding box center [719, 501] width 102 height 16
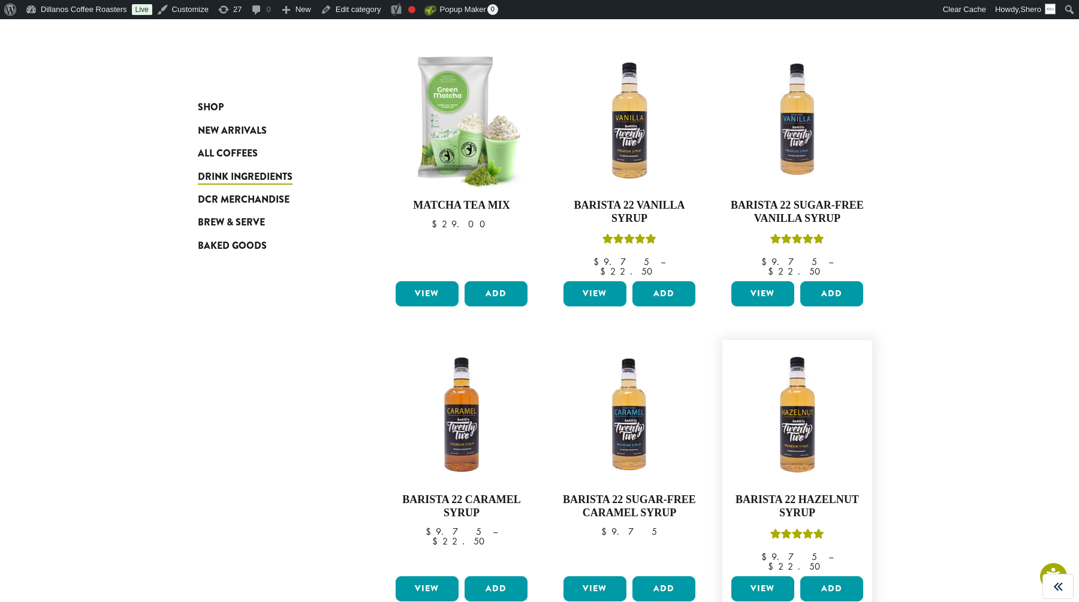
scroll to position [953, 0]
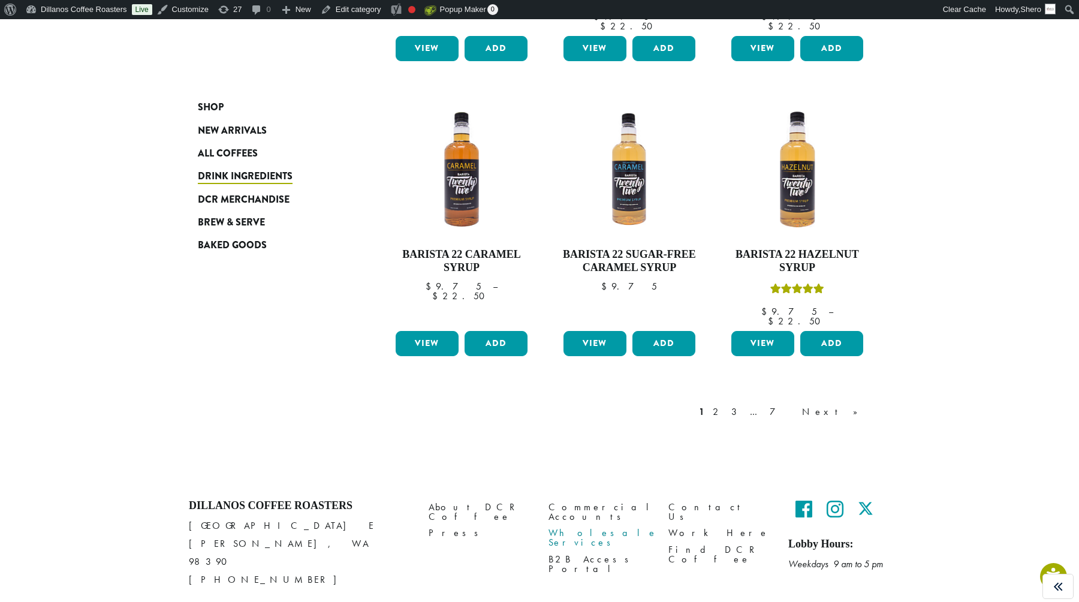
click at [588, 525] on link "Wholesale Services" at bounding box center [599, 538] width 102 height 26
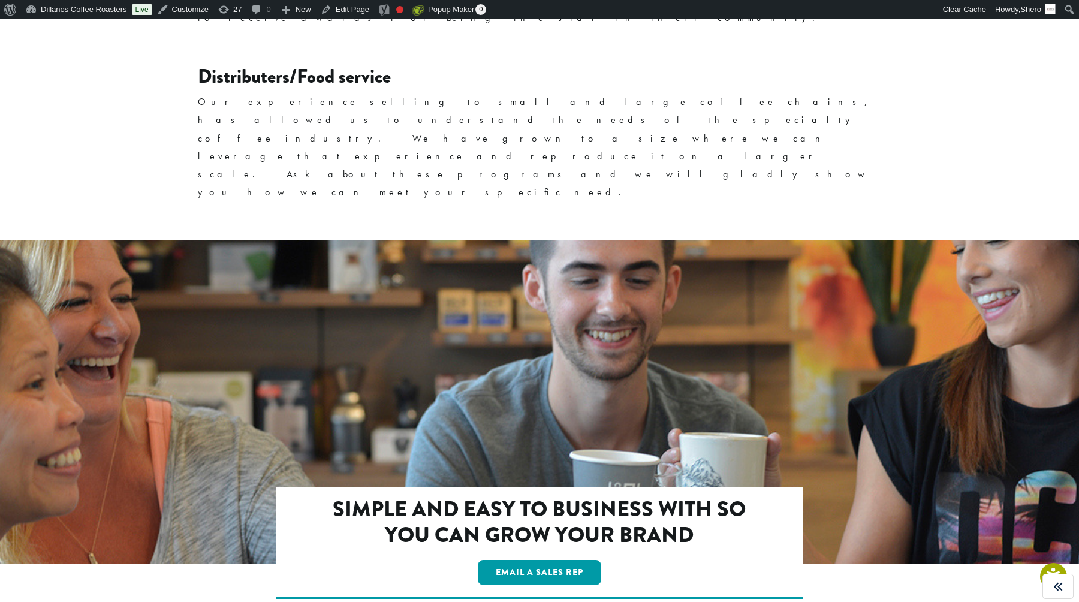
scroll to position [1957, 0]
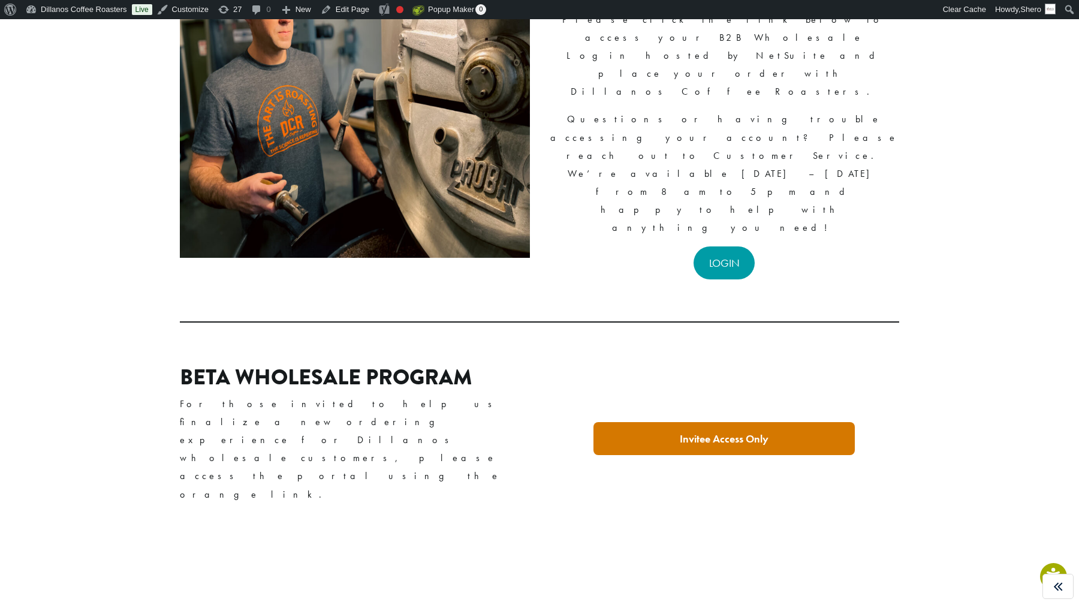
scroll to position [235, 0]
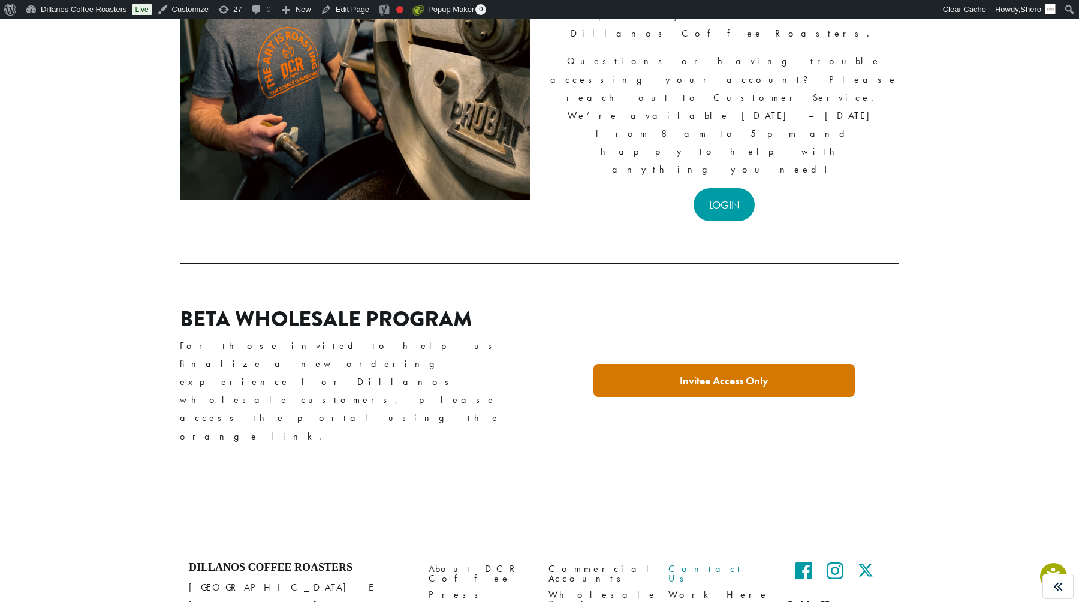
click at [681, 561] on link "Contact Us" at bounding box center [719, 574] width 102 height 26
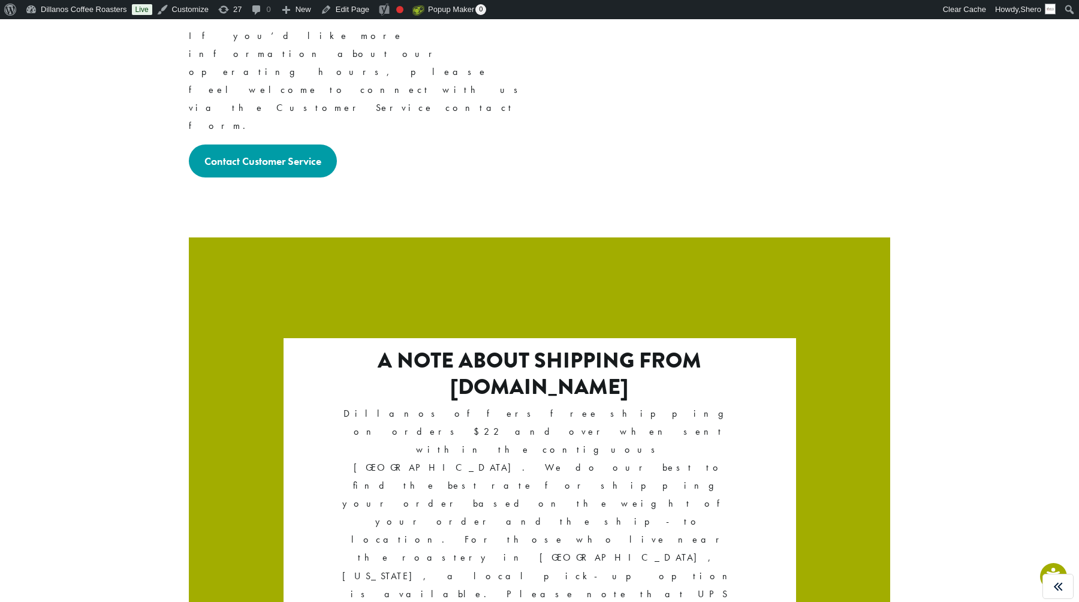
scroll to position [1950, 0]
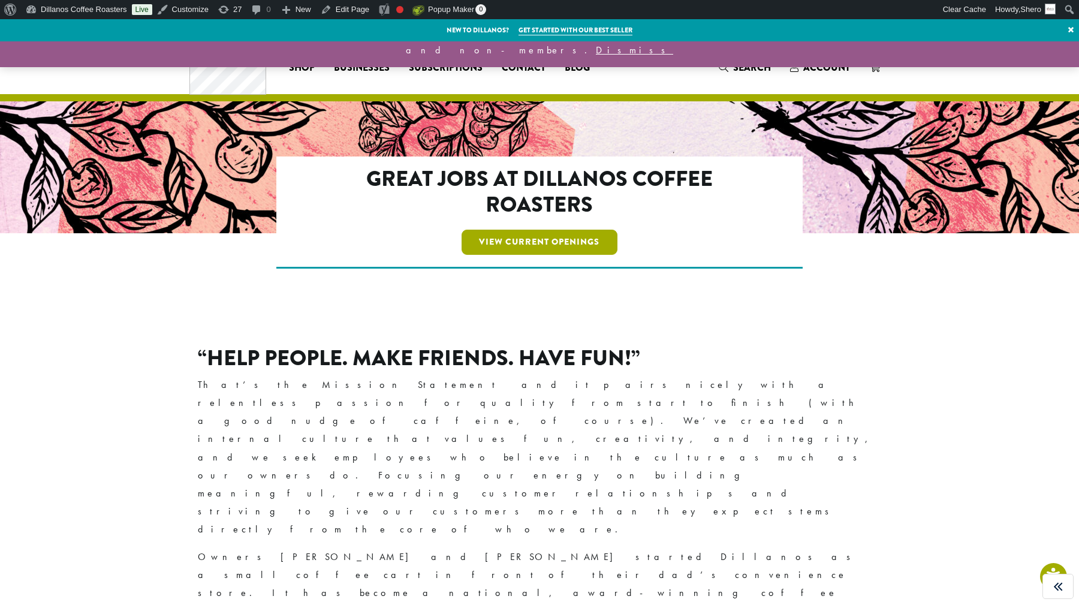
click at [558, 238] on link "View Current Openings" at bounding box center [539, 241] width 156 height 25
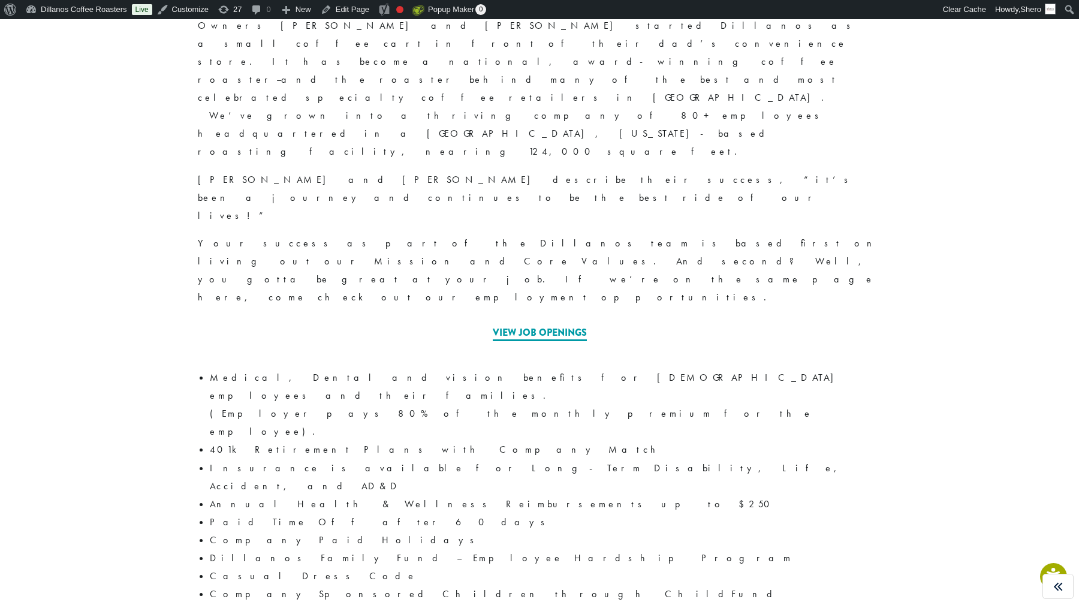
scroll to position [530, 0]
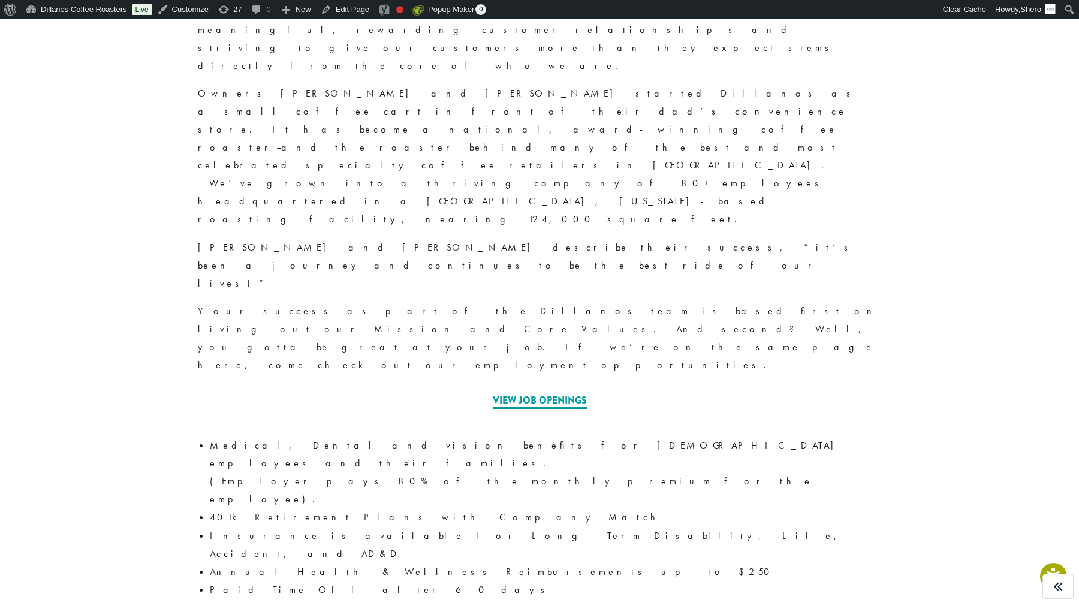
scroll to position [549, 0]
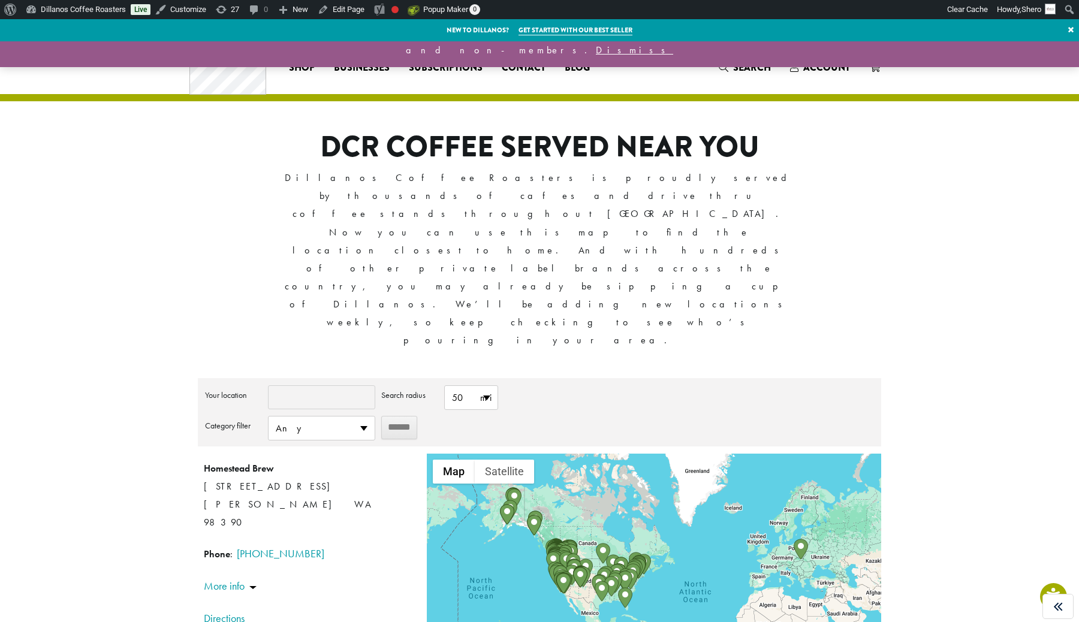
click at [128, 55] on header "Coffee All Coffees Best Sellers Blends Single Origins Dillanos Limited Organic …" at bounding box center [539, 71] width 1079 height 60
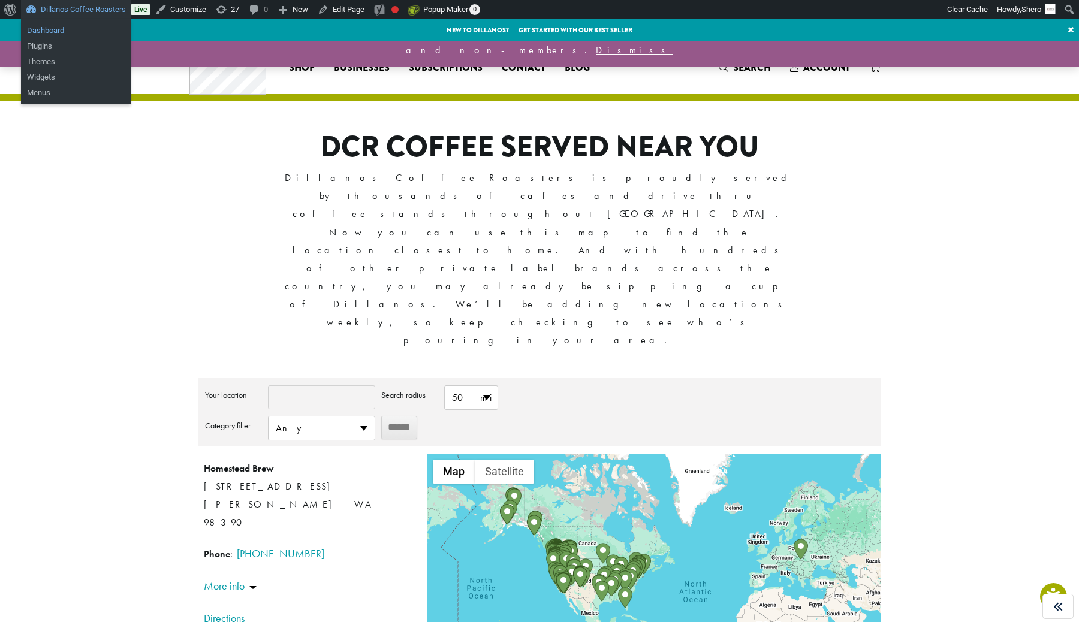
click at [65, 26] on link "Dashboard" at bounding box center [76, 31] width 110 height 16
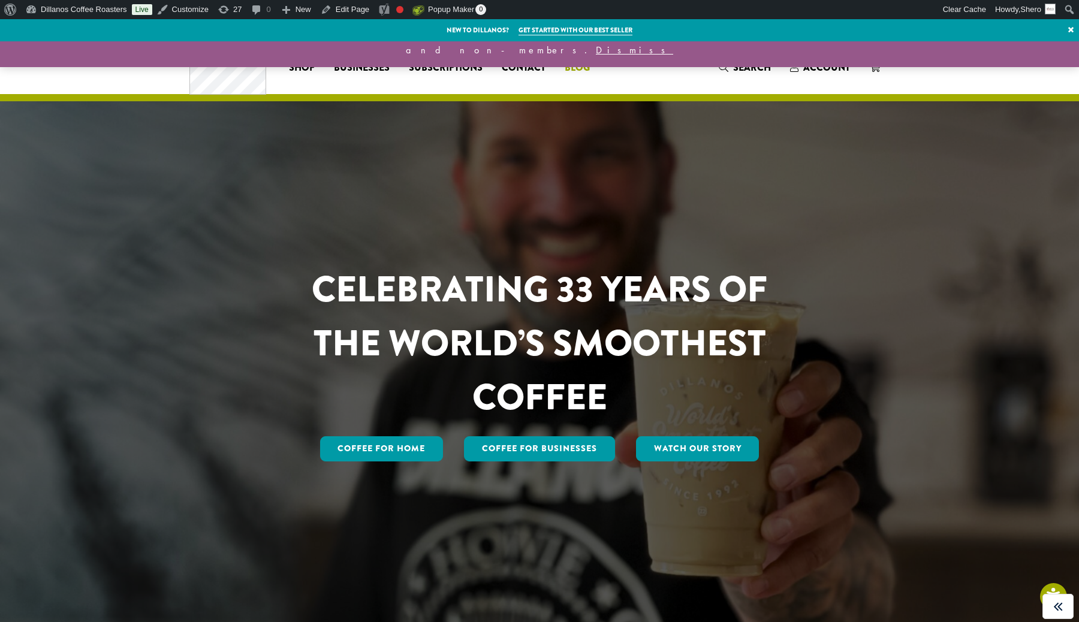
click at [579, 59] on link "Blog" at bounding box center [577, 67] width 44 height 19
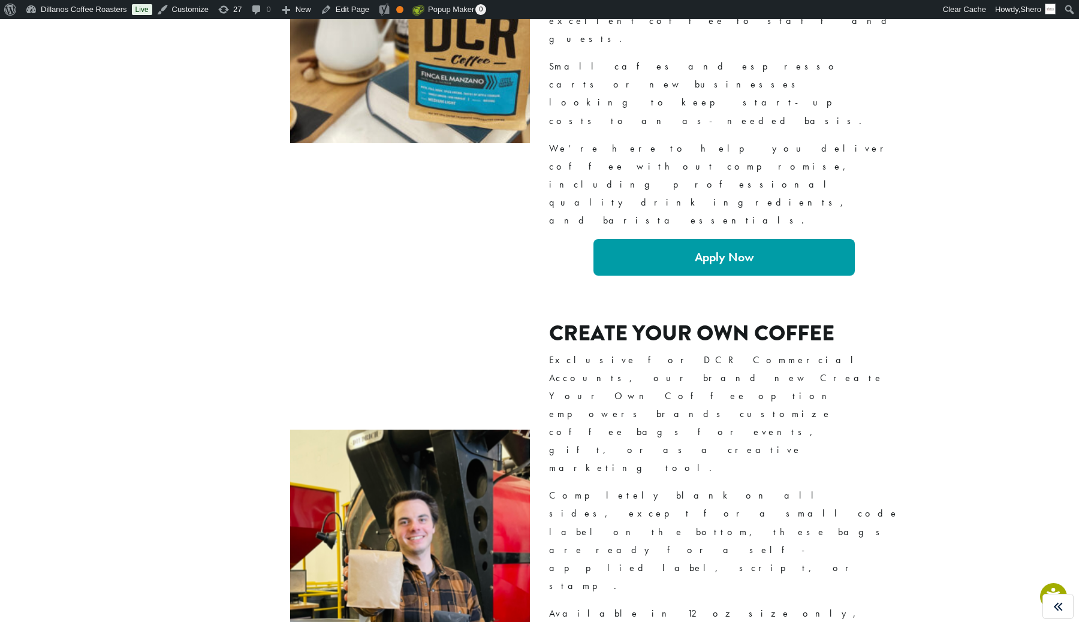
scroll to position [1606, 0]
